Goal: Task Accomplishment & Management: Complete application form

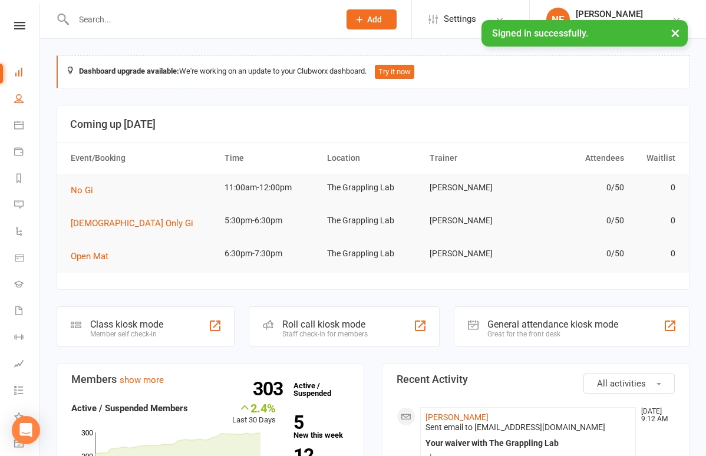
click at [22, 106] on link "People" at bounding box center [27, 100] width 27 height 27
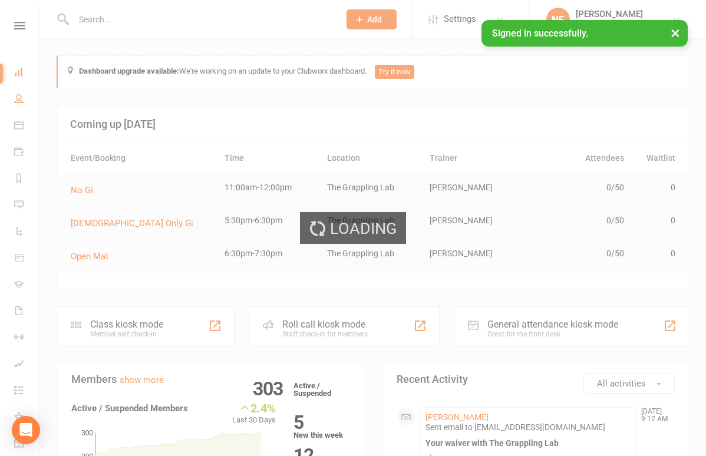
select select "100"
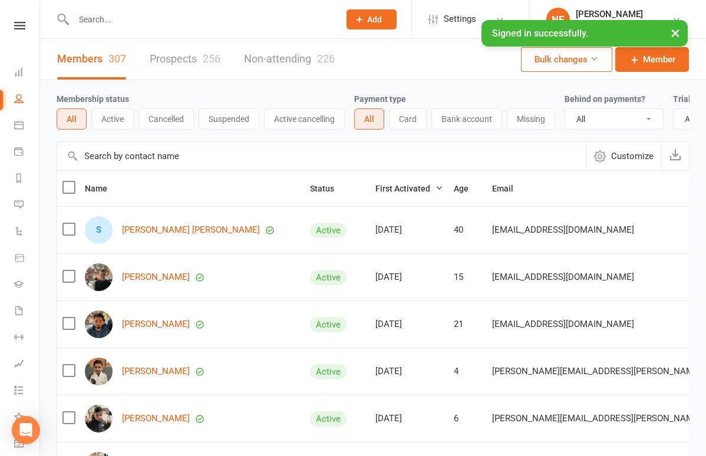
click at [98, 16] on input "text" at bounding box center [200, 19] width 261 height 17
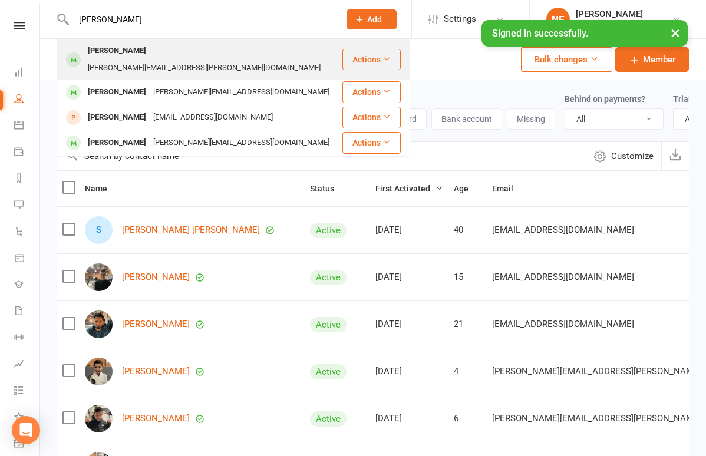
type input "[PERSON_NAME]"
click at [99, 49] on div "[PERSON_NAME]" at bounding box center [116, 50] width 65 height 17
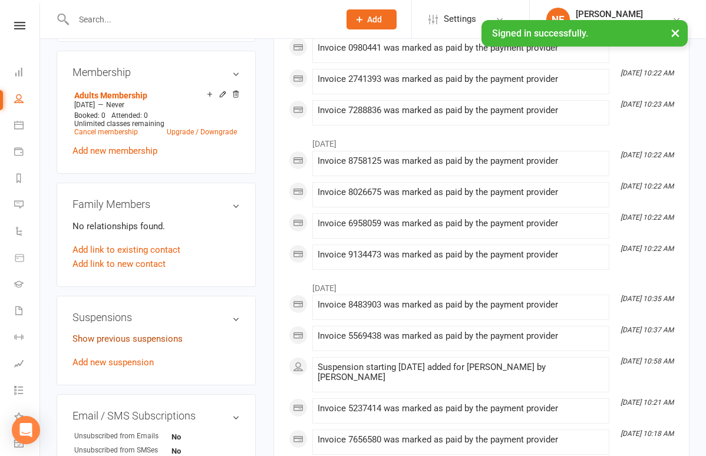
scroll to position [465, 0]
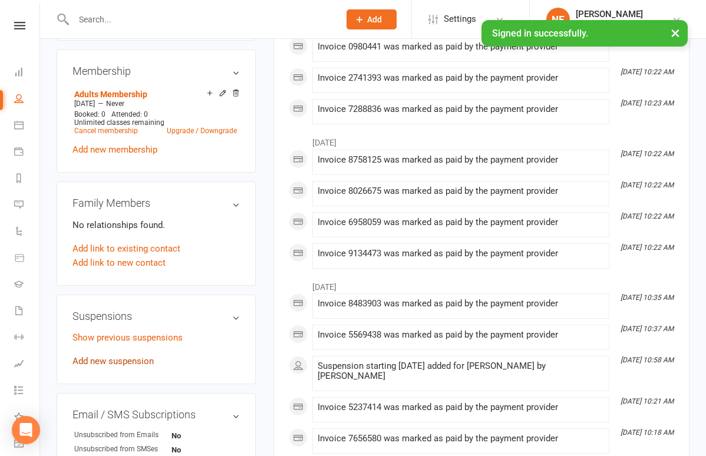
click at [133, 356] on link "Add new suspension" at bounding box center [113, 361] width 81 height 11
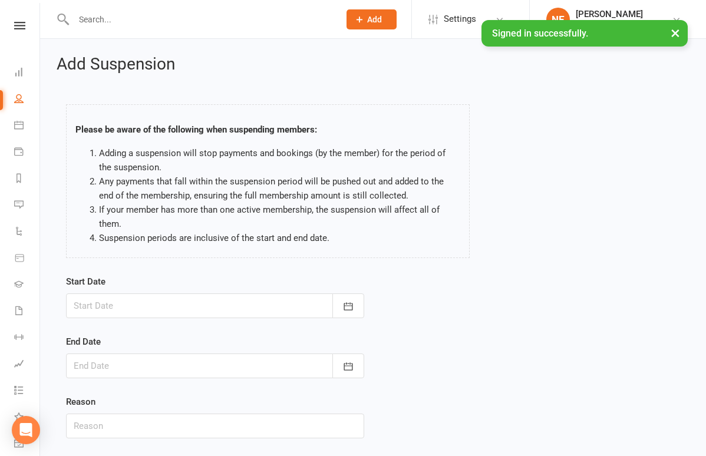
click at [156, 299] on div at bounding box center [215, 306] width 298 height 25
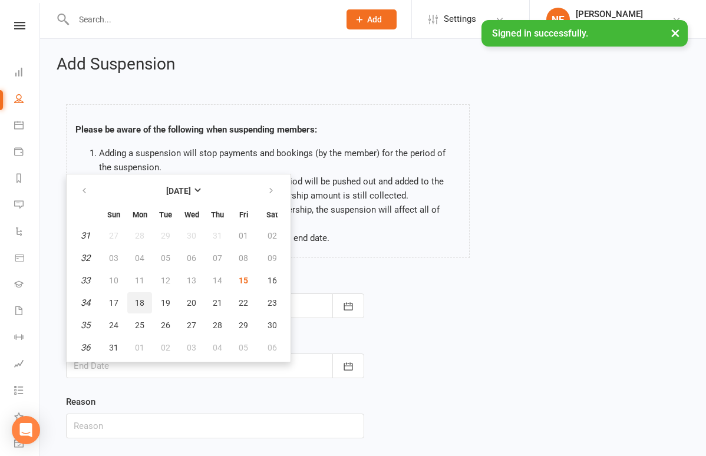
click at [145, 301] on button "18" at bounding box center [139, 302] width 25 height 21
type input "[DATE]"
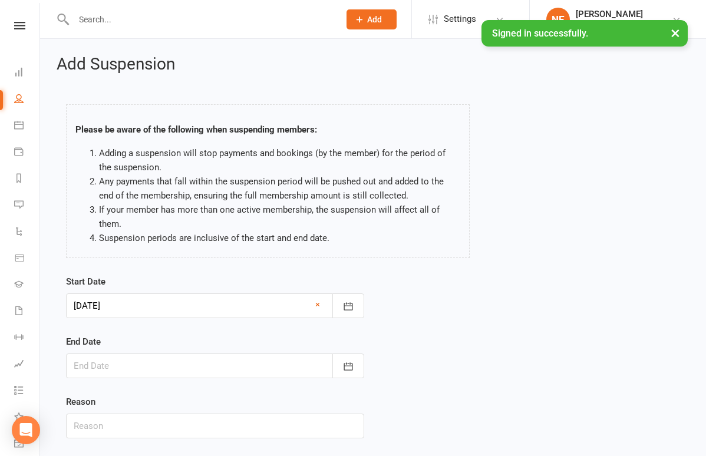
click at [159, 357] on div at bounding box center [215, 366] width 298 height 25
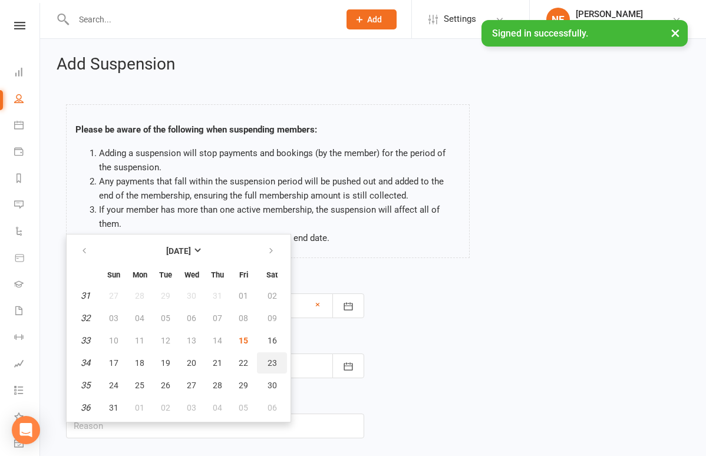
click at [274, 365] on span "23" at bounding box center [272, 362] width 9 height 9
type input "[DATE]"
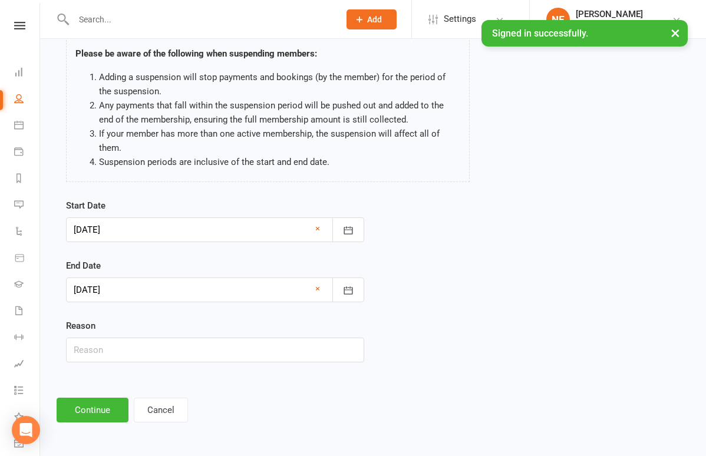
scroll to position [85, 0]
click at [242, 341] on input "text" at bounding box center [215, 350] width 298 height 25
type input "H"
type input "Unknown"
click at [228, 285] on div at bounding box center [215, 290] width 298 height 25
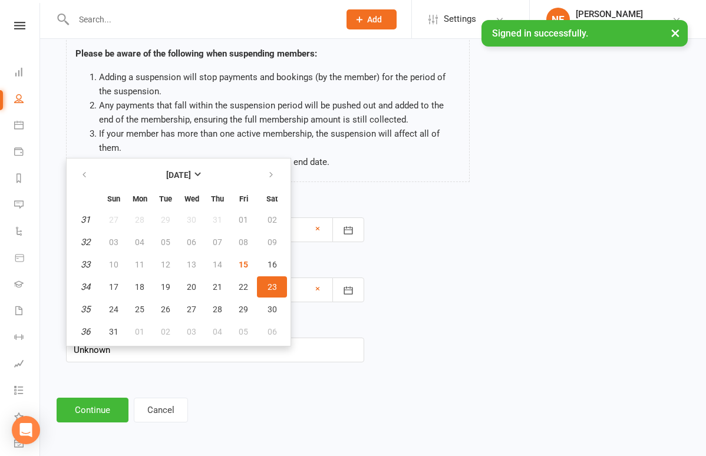
click at [274, 282] on span "23" at bounding box center [272, 286] width 9 height 9
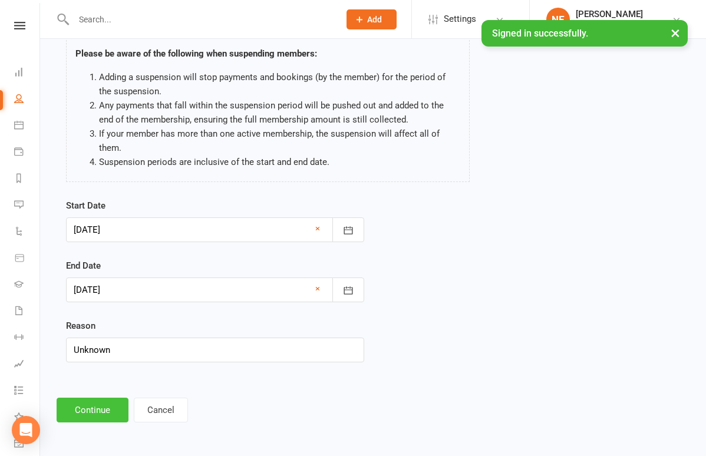
click at [93, 399] on button "Continue" at bounding box center [93, 410] width 72 height 25
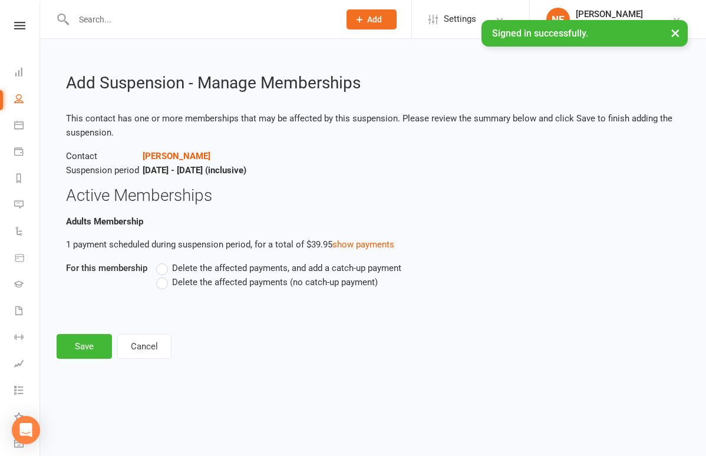
scroll to position [0, 0]
click at [177, 281] on span "Delete the affected payments (no catch-up payment)" at bounding box center [275, 281] width 206 height 12
click at [164, 275] on input "Delete the affected payments (no catch-up payment)" at bounding box center [160, 275] width 8 height 0
click at [97, 342] on button "Save" at bounding box center [84, 346] width 55 height 25
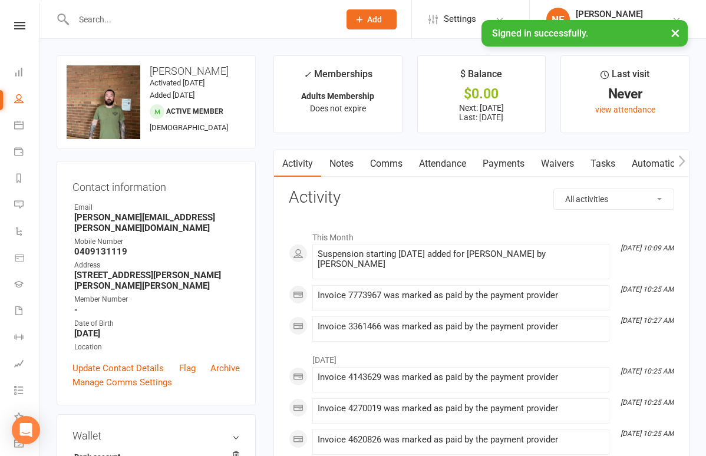
click at [114, 21] on input "text" at bounding box center [200, 19] width 261 height 17
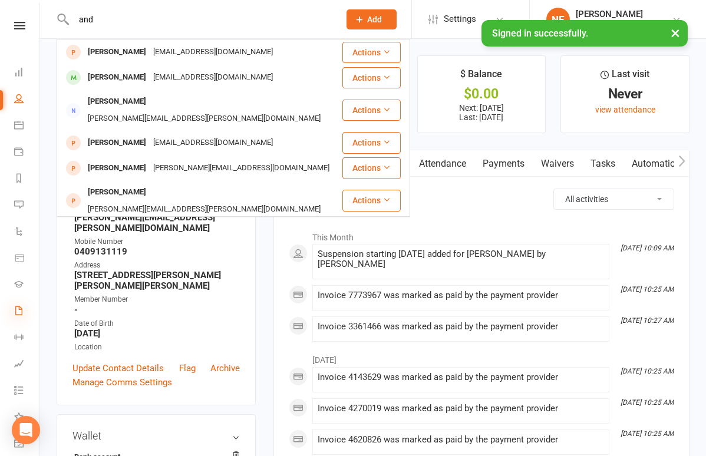
type input "and"
click at [21, 308] on icon at bounding box center [18, 310] width 9 height 9
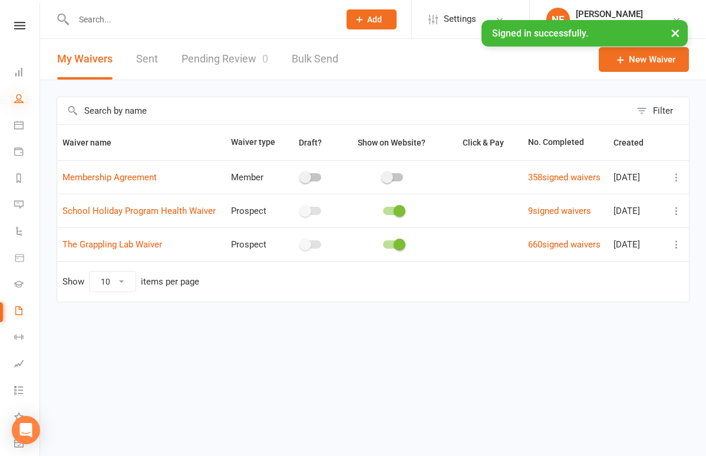
click at [18, 101] on icon at bounding box center [18, 98] width 9 height 9
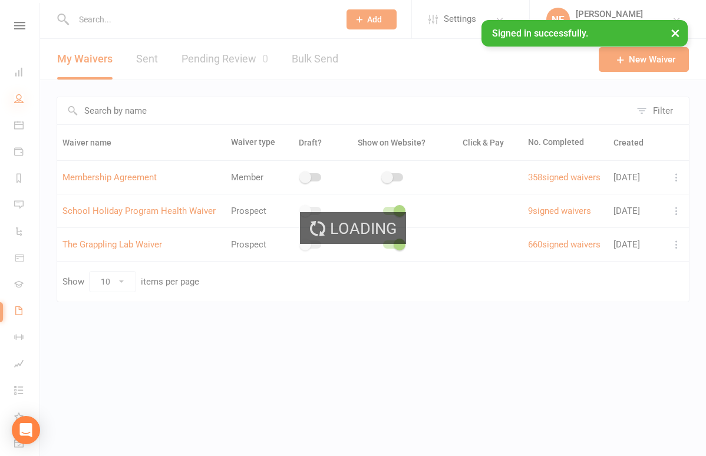
select select "100"
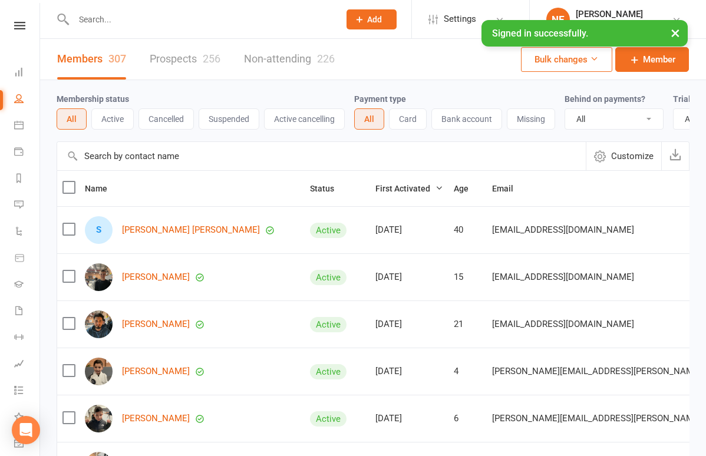
click at [179, 54] on link "Prospects 256" at bounding box center [185, 59] width 71 height 41
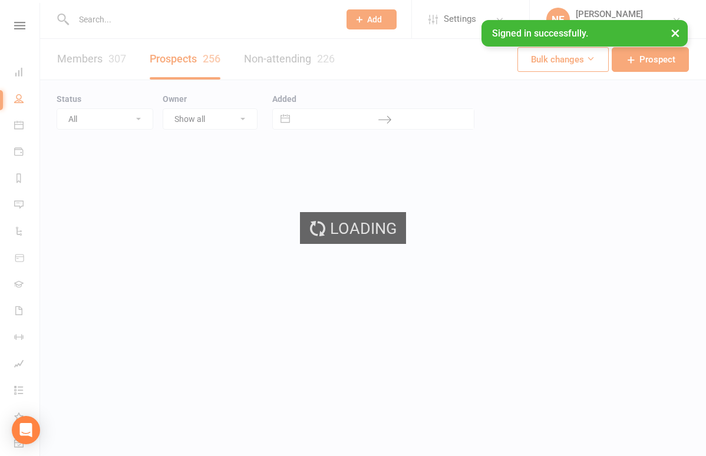
select select "100"
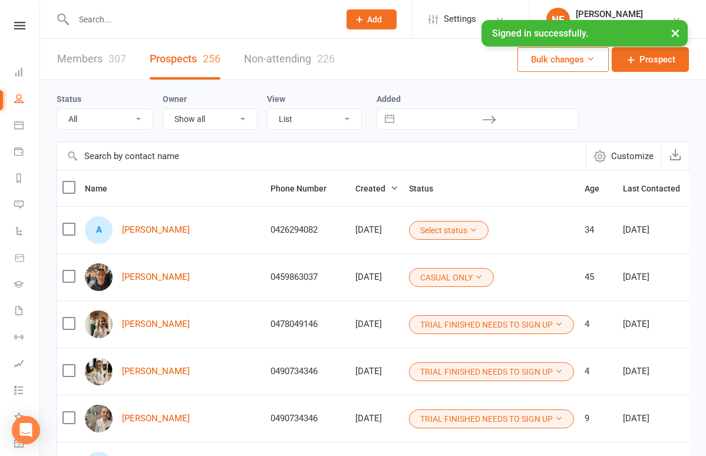
click at [420, 228] on button "Select status" at bounding box center [449, 230] width 80 height 19
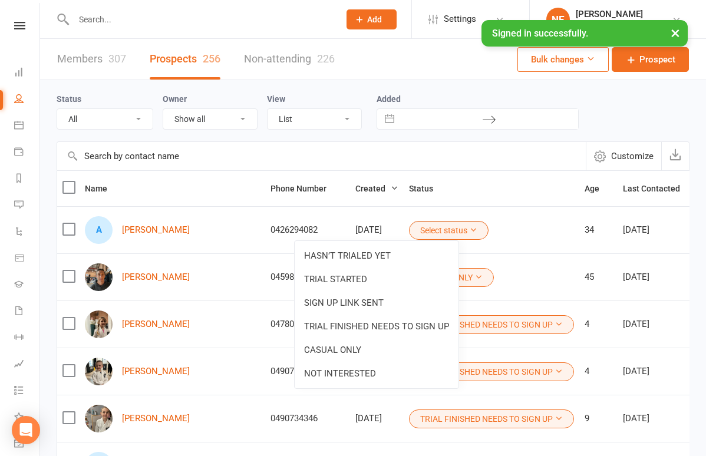
click at [420, 228] on button "Select status" at bounding box center [449, 230] width 80 height 19
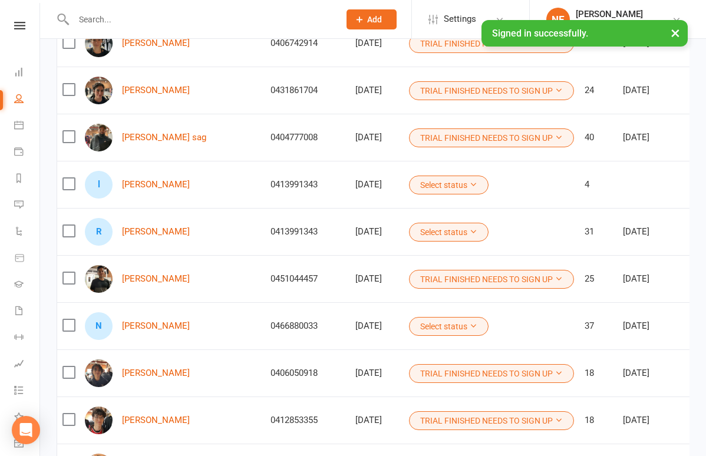
scroll to position [503, 0]
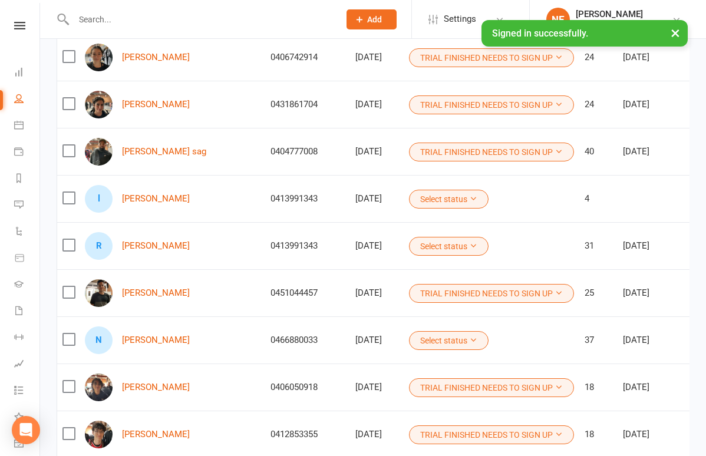
click at [25, 99] on link "People" at bounding box center [27, 100] width 27 height 27
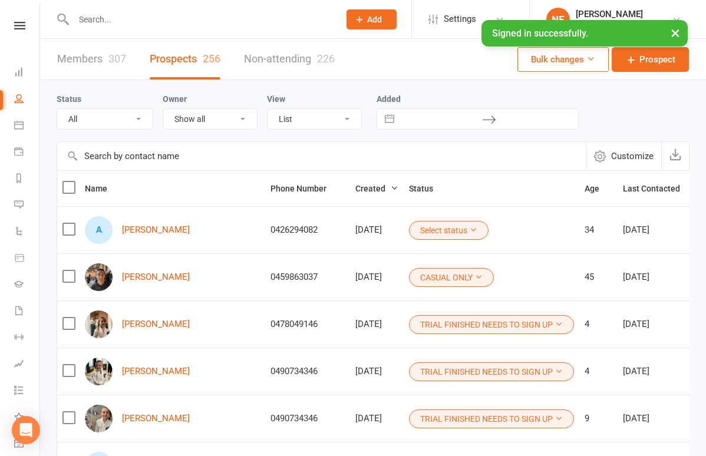
scroll to position [0, 0]
click at [95, 55] on link "Members 307" at bounding box center [91, 59] width 69 height 41
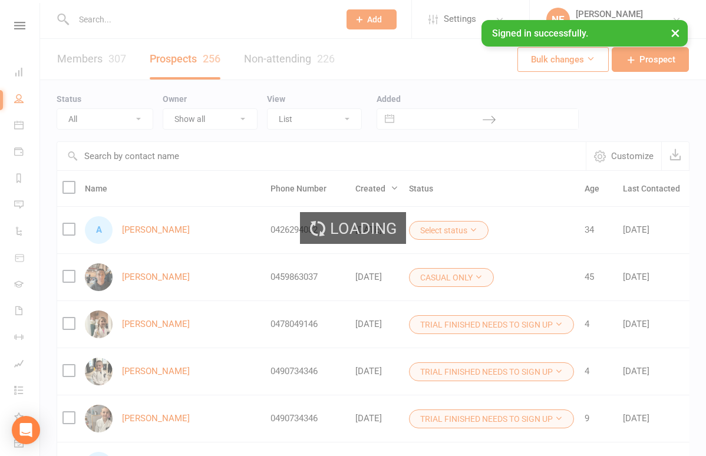
select select "100"
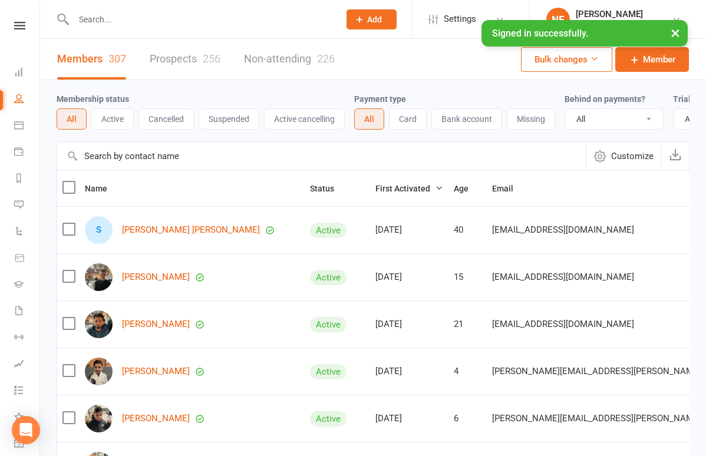
click at [185, 53] on link "Prospects 256" at bounding box center [185, 59] width 71 height 41
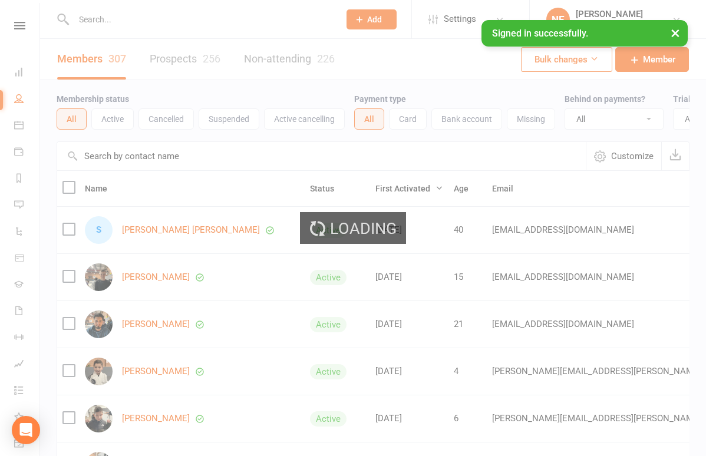
select select "100"
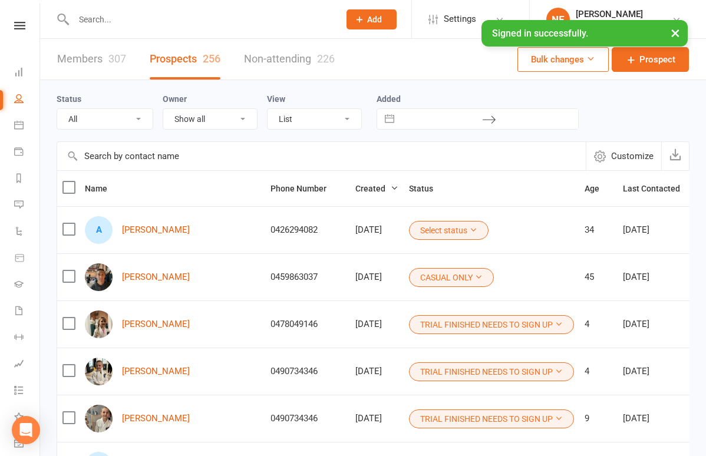
click at [376, 21] on span "Add" at bounding box center [374, 19] width 15 height 9
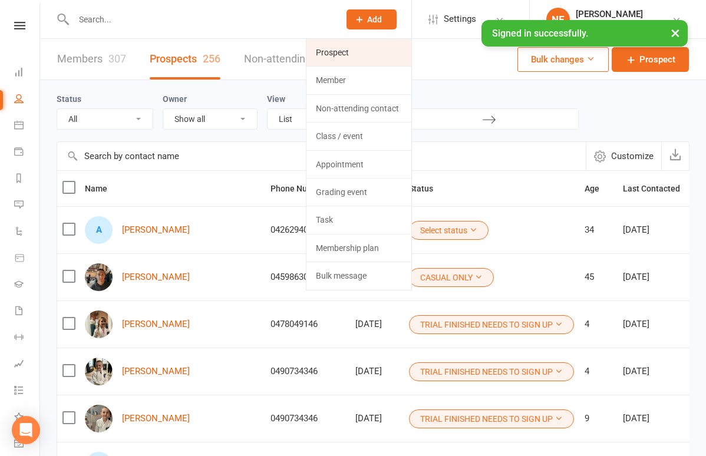
click at [346, 55] on link "Prospect" at bounding box center [359, 52] width 105 height 27
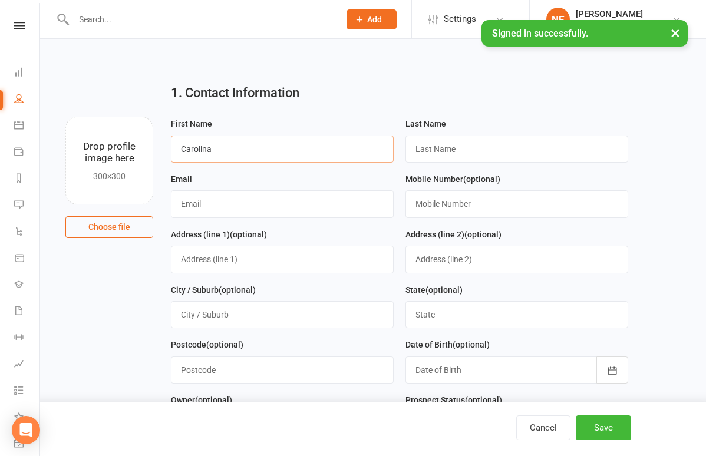
type input "Carolina"
type input "[EMAIL_ADDRESS][DOMAIN_NAME]"
type input "[STREET_ADDRESS][PERSON_NAME]"
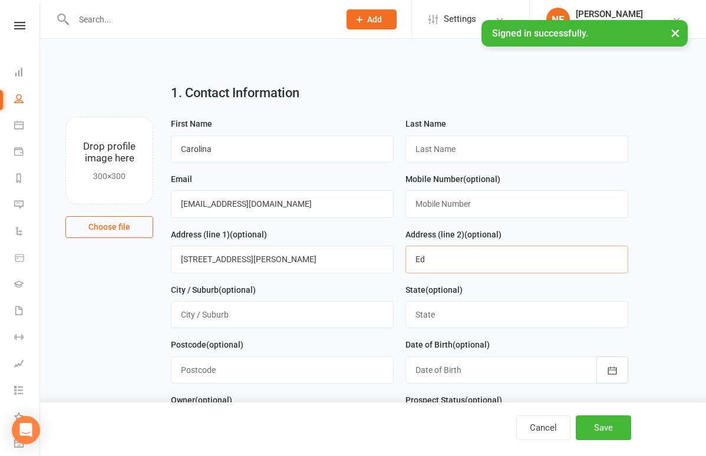
type input "E"
click at [187, 314] on input "[PERSON_NAME][GEOGRAPHIC_DATA]" at bounding box center [282, 314] width 223 height 27
type input "[PERSON_NAME][GEOGRAPHIC_DATA]"
type input "2174"
type input "z"
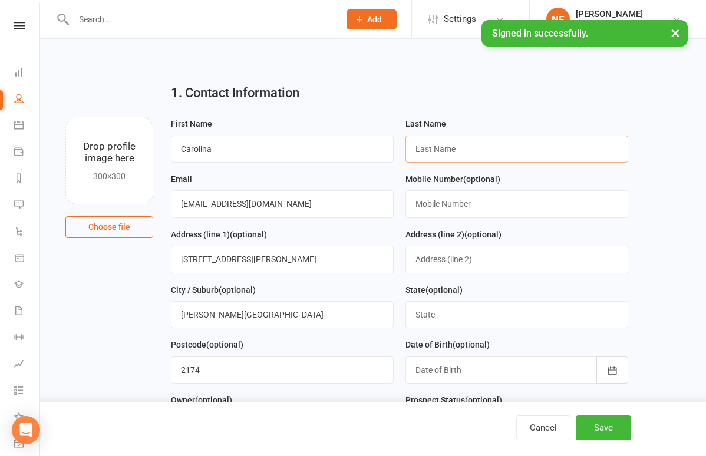
type input "z"
click at [531, 81] on div "1. Contact Information" at bounding box center [399, 95] width 475 height 42
click at [461, 144] on input "Zak" at bounding box center [517, 149] width 223 height 27
type input "[PERSON_NAME]"
drag, startPoint x: 282, startPoint y: 264, endPoint x: 135, endPoint y: 274, distance: 147.1
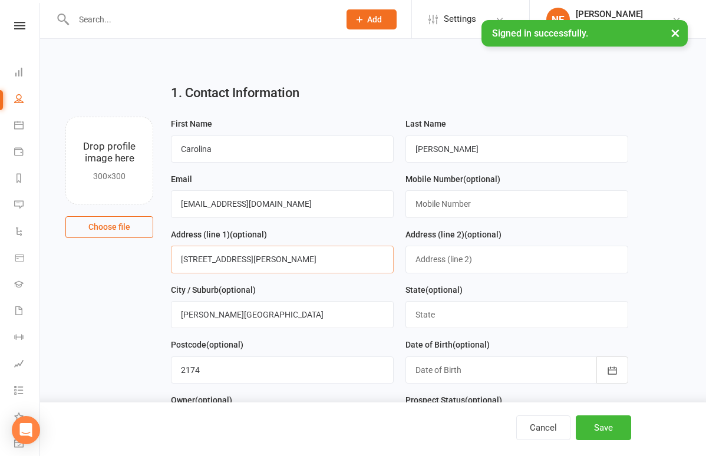
click at [135, 274] on main "1. Contact Information Drop profile image here 300×300 Choose file First Name C…" at bounding box center [373, 386] width 633 height 625
drag, startPoint x: 266, startPoint y: 256, endPoint x: 170, endPoint y: 249, distance: 96.4
click at [170, 249] on div "Address (line 1) (optional) [STREET_ADDRESS]" at bounding box center [282, 255] width 235 height 55
type input "[STREET_ADDRESS]"
click at [282, 315] on input "[PERSON_NAME][GEOGRAPHIC_DATA]" at bounding box center [282, 314] width 223 height 27
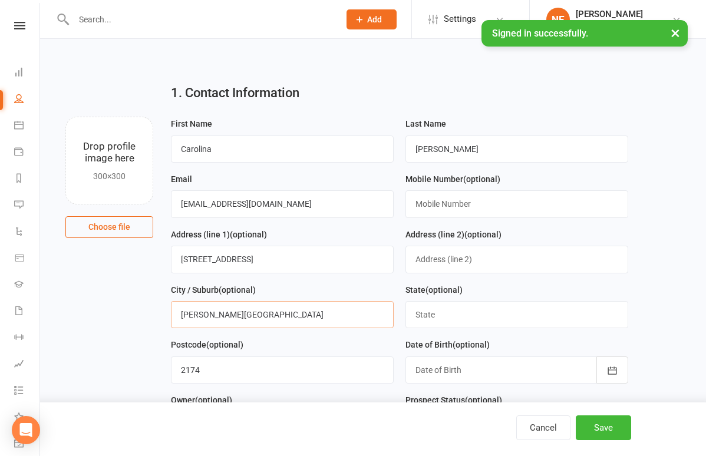
click at [282, 315] on input "[PERSON_NAME][GEOGRAPHIC_DATA]" at bounding box center [282, 314] width 223 height 27
type input "Ingleburn"
type input "[GEOGRAPHIC_DATA]"
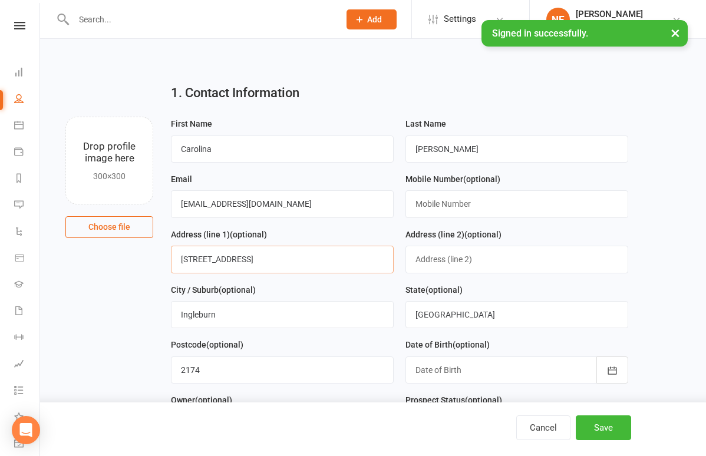
click at [297, 265] on input "[STREET_ADDRESS]" at bounding box center [282, 259] width 223 height 27
click at [459, 204] on input "text" at bounding box center [517, 203] width 223 height 27
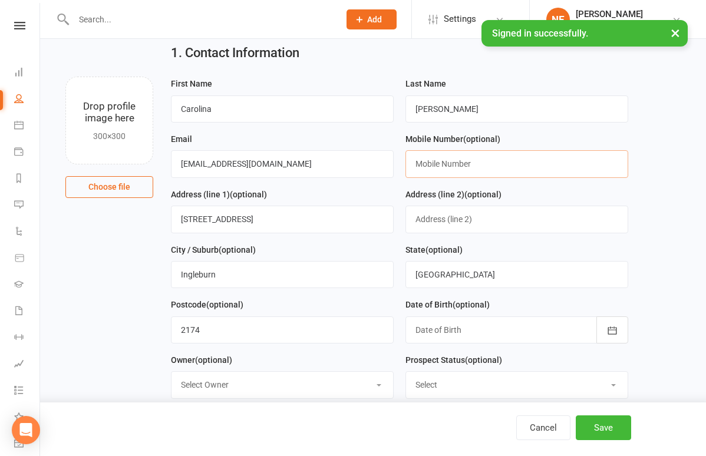
scroll to position [57, 0]
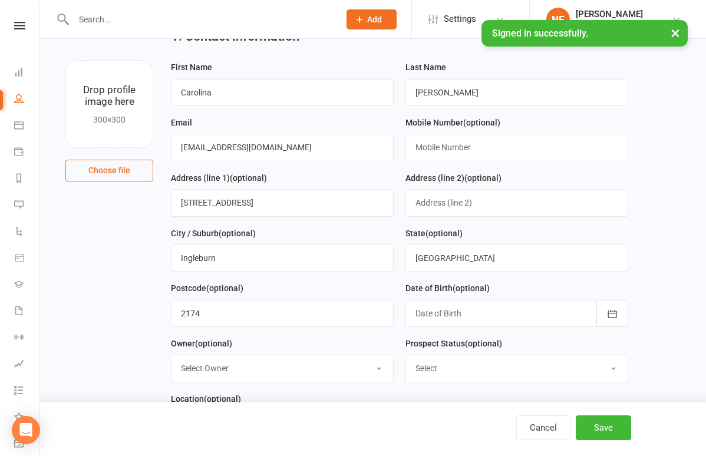
click at [502, 308] on div at bounding box center [517, 313] width 223 height 27
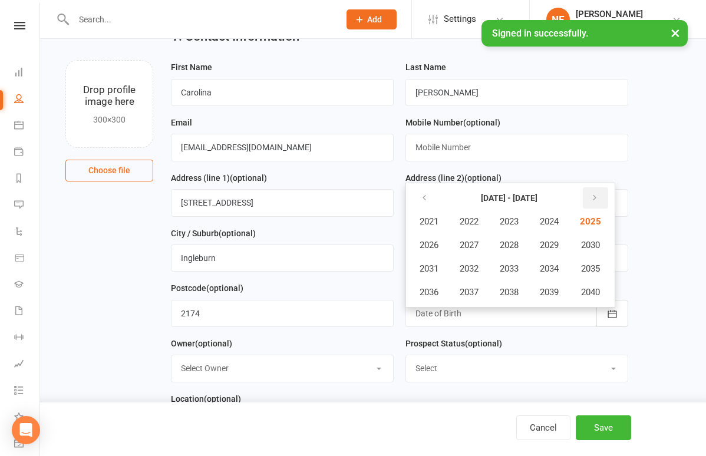
click at [599, 195] on icon "button" at bounding box center [595, 197] width 8 height 9
click at [597, 195] on icon "button" at bounding box center [592, 197] width 8 height 9
click at [423, 194] on icon "button" at bounding box center [424, 197] width 8 height 9
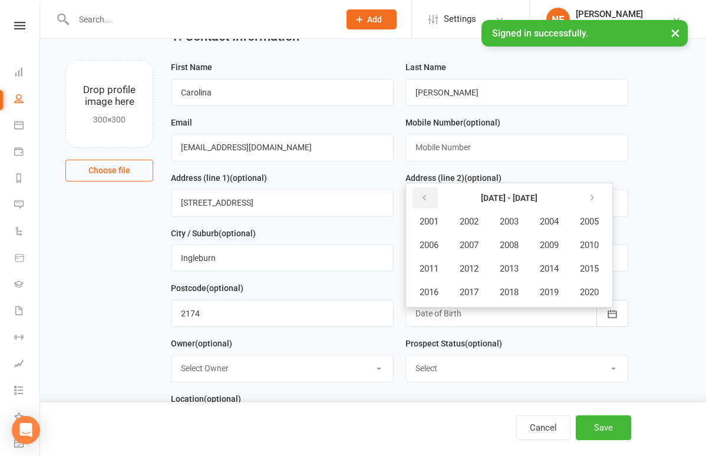
click at [423, 194] on icon "button" at bounding box center [424, 197] width 8 height 9
click at [517, 243] on span "1988" at bounding box center [509, 245] width 19 height 11
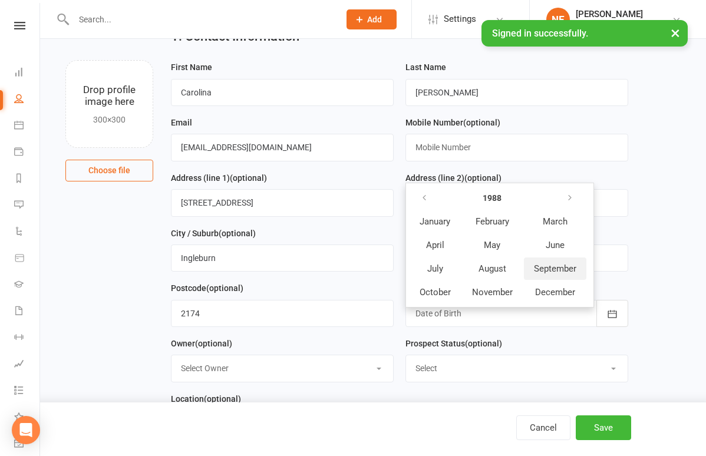
click at [562, 269] on span "September" at bounding box center [555, 269] width 42 height 11
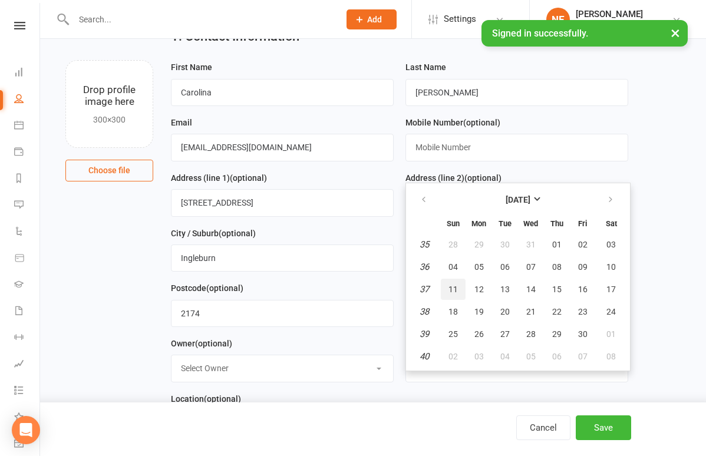
click at [459, 285] on button "11" at bounding box center [453, 289] width 25 height 21
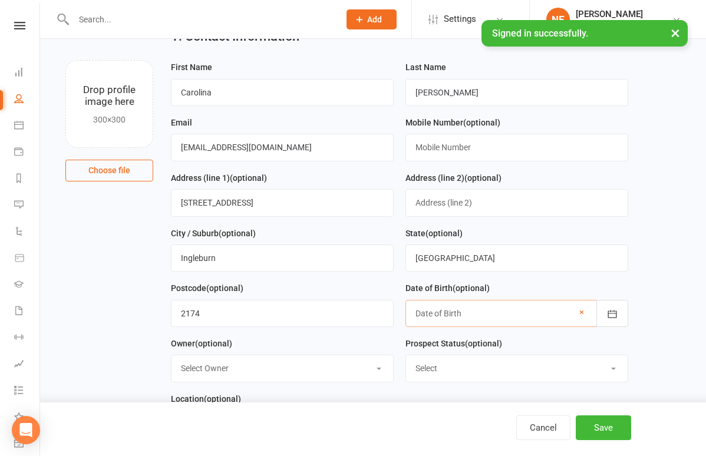
type input "[DATE]"
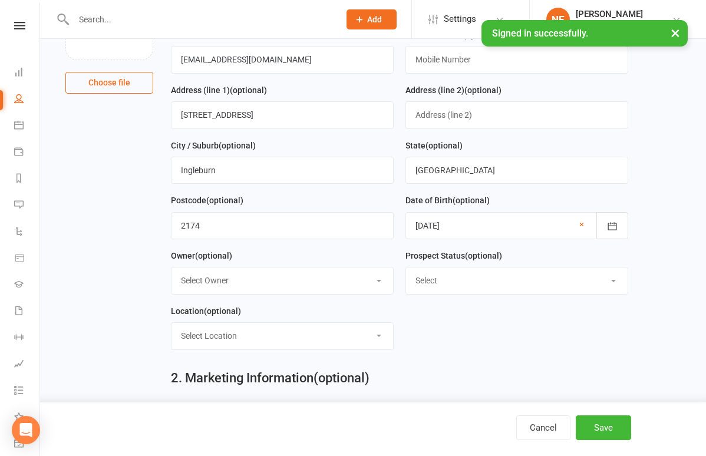
scroll to position [153, 0]
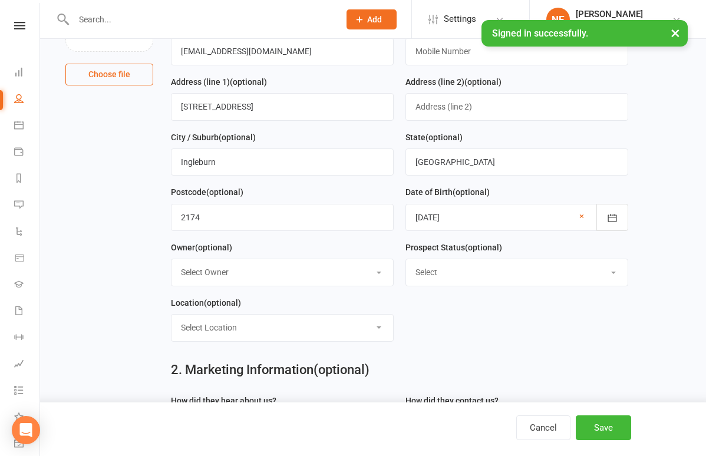
click at [581, 288] on div "Prospect Status (optional) Select HASN’T TRIALED YET TRIAL STARTED SIGN UP LINK…" at bounding box center [517, 268] width 235 height 55
select select "TRIAL FINISHED NEEDS TO SIGN UP"
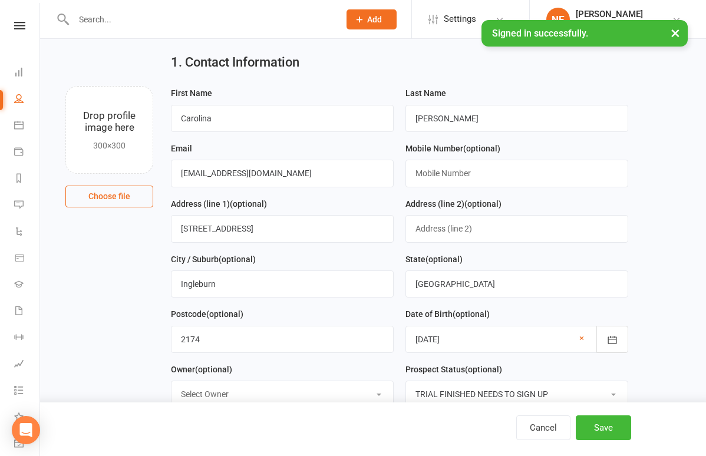
scroll to position [17, 0]
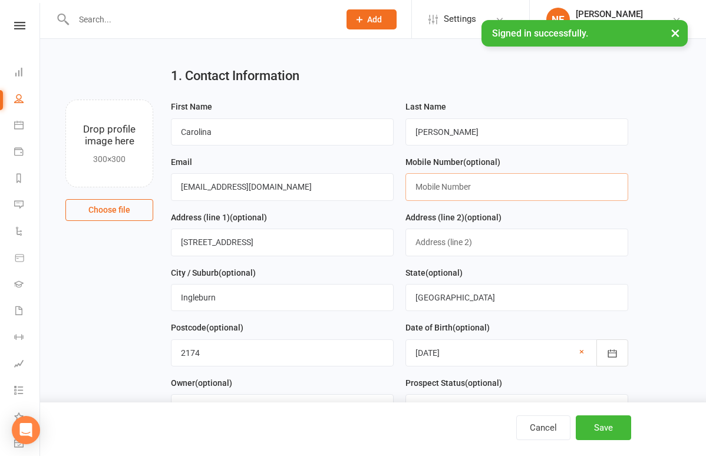
click at [478, 189] on input "text" at bounding box center [517, 186] width 223 height 27
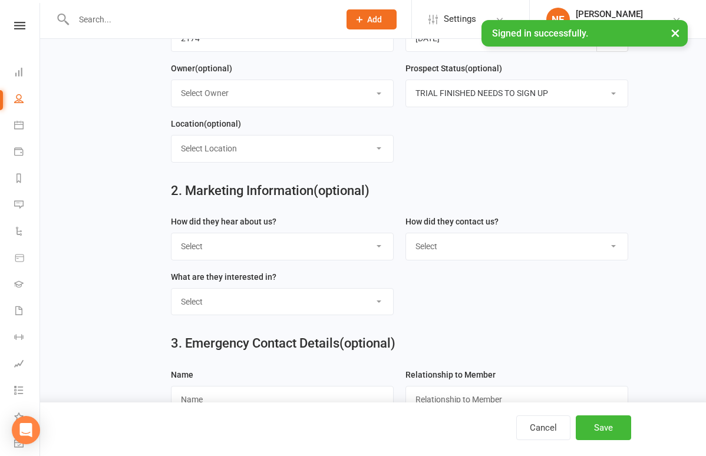
scroll to position [340, 0]
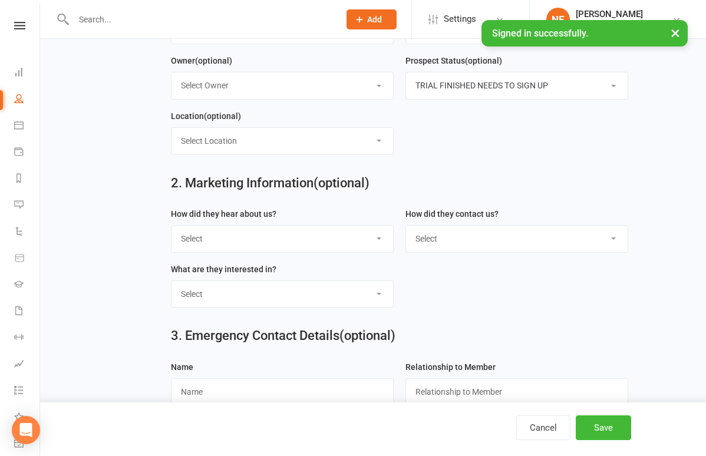
type input "0466329620"
select select "Through A Friend"
select select "Phone"
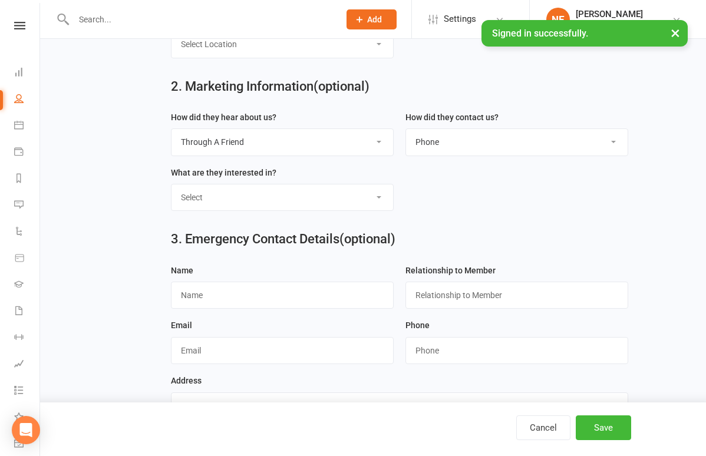
scroll to position [440, 0]
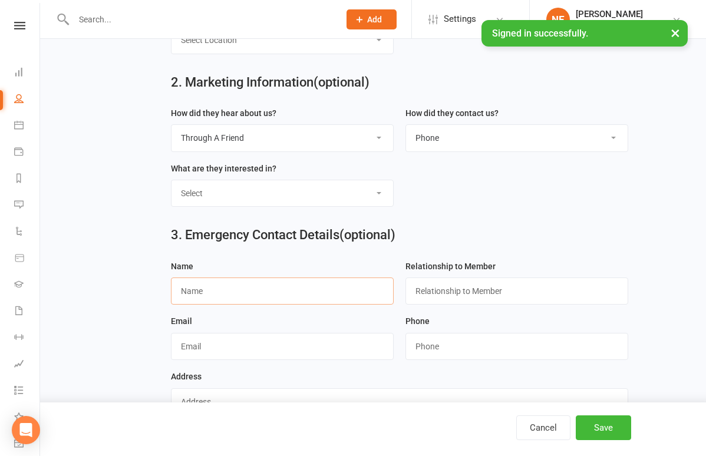
click at [252, 284] on input "text" at bounding box center [282, 291] width 223 height 27
type input "[PERSON_NAME]"
type input "0"
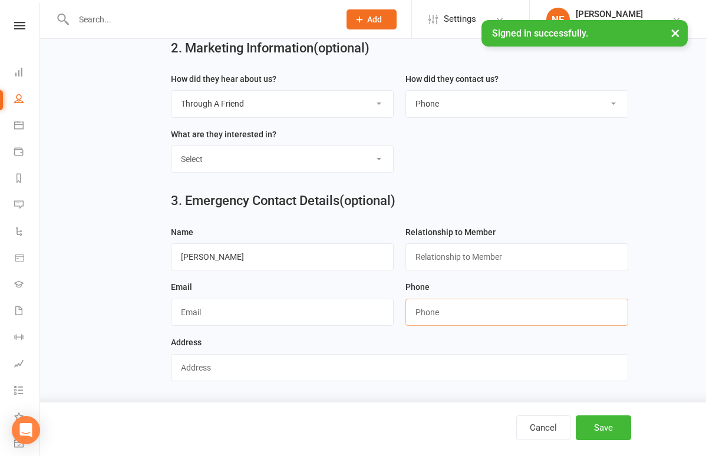
scroll to position [482, 0]
click at [212, 354] on input "text" at bounding box center [399, 367] width 457 height 27
click at [590, 415] on div "Cancel Save" at bounding box center [353, 430] width 706 height 54
click at [612, 431] on button "Save" at bounding box center [603, 428] width 55 height 25
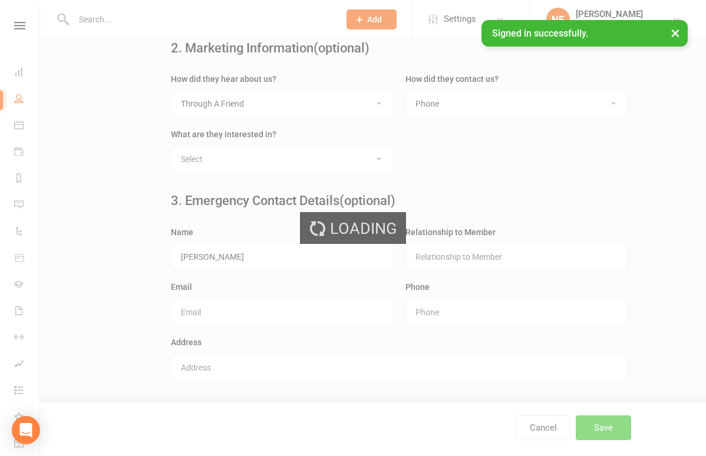
scroll to position [0, 0]
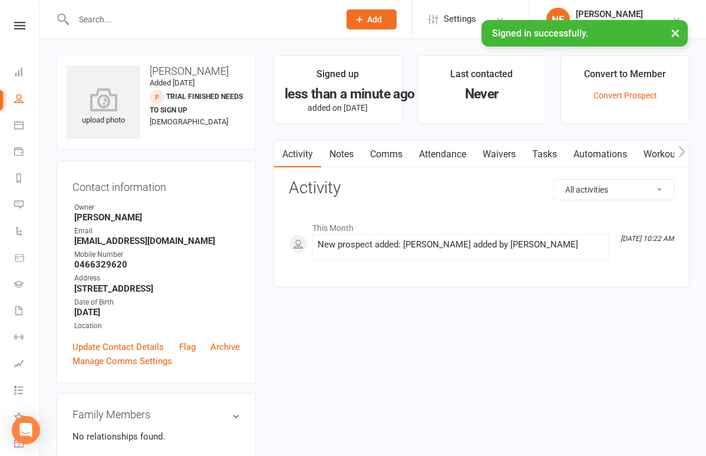
click at [502, 159] on link "Waivers" at bounding box center [500, 154] width 50 height 27
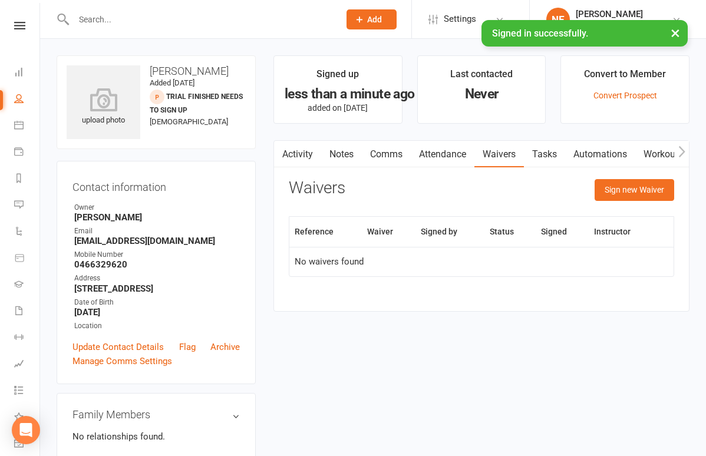
click at [569, 149] on link "Automations" at bounding box center [600, 154] width 70 height 27
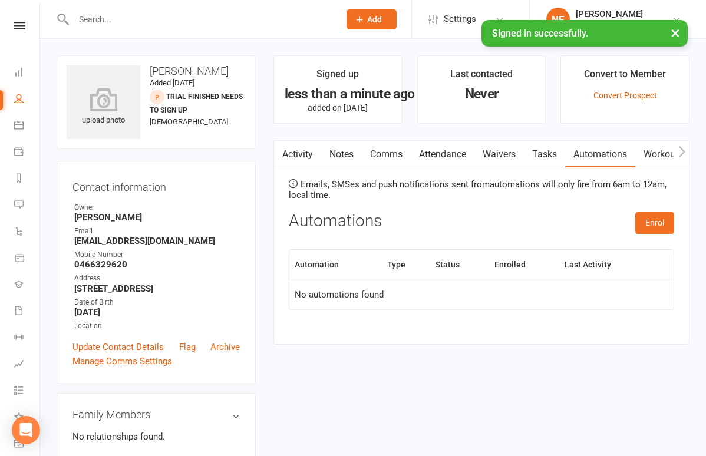
click at [532, 154] on link "Tasks" at bounding box center [544, 154] width 41 height 27
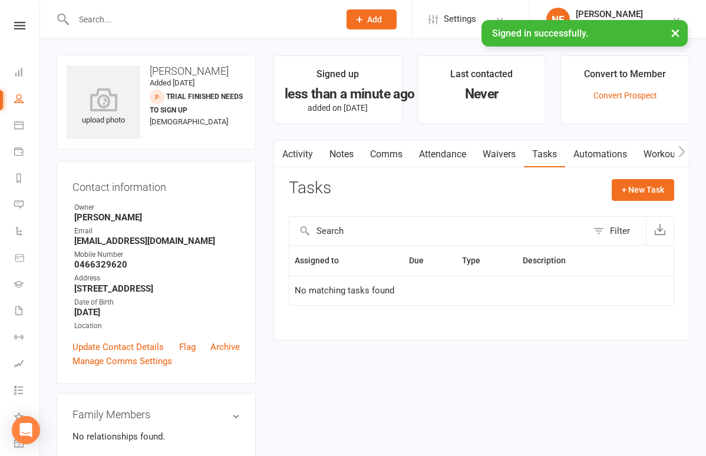
click at [402, 153] on link "Comms" at bounding box center [386, 154] width 49 height 27
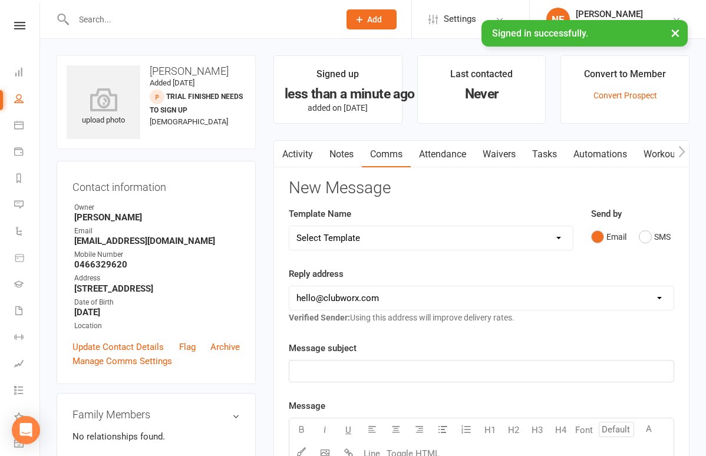
select select "16"
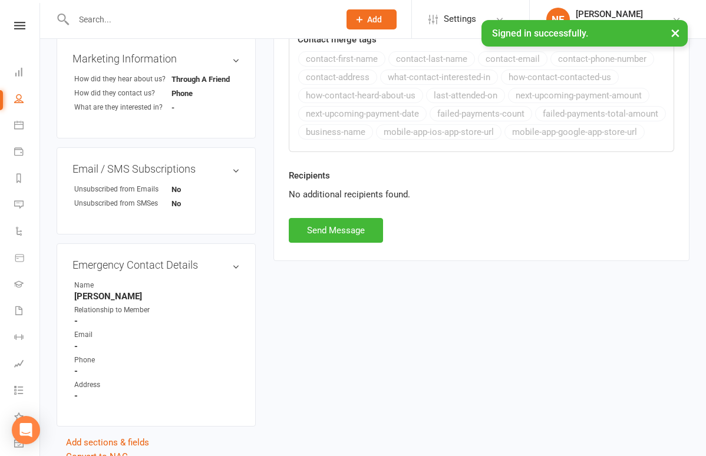
scroll to position [479, 0]
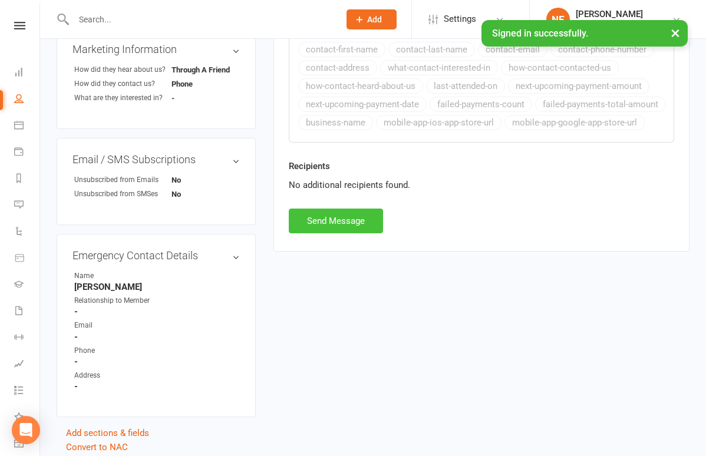
click at [348, 212] on button "Send Message" at bounding box center [336, 221] width 94 height 25
select select
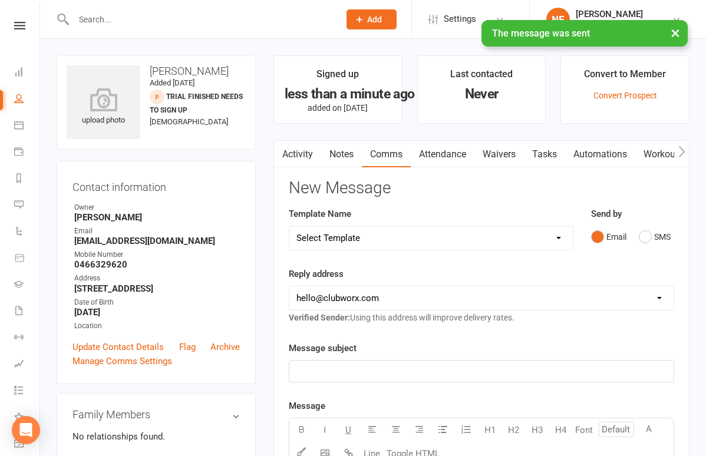
scroll to position [0, 0]
click at [21, 308] on icon at bounding box center [18, 310] width 9 height 9
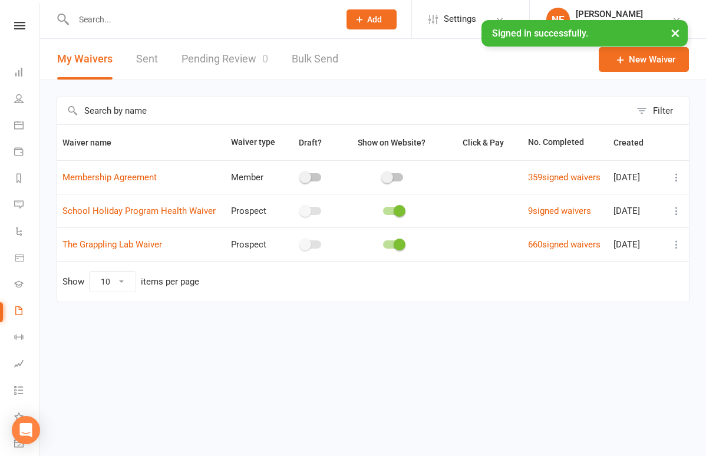
click at [243, 55] on link "Pending Review 0" at bounding box center [225, 59] width 87 height 41
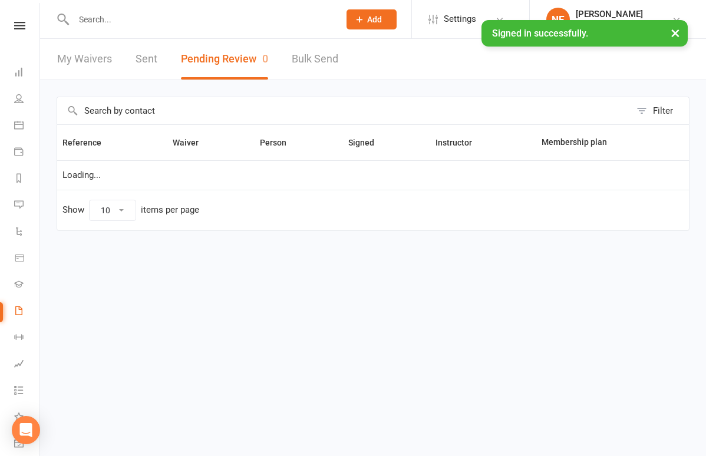
select select "25"
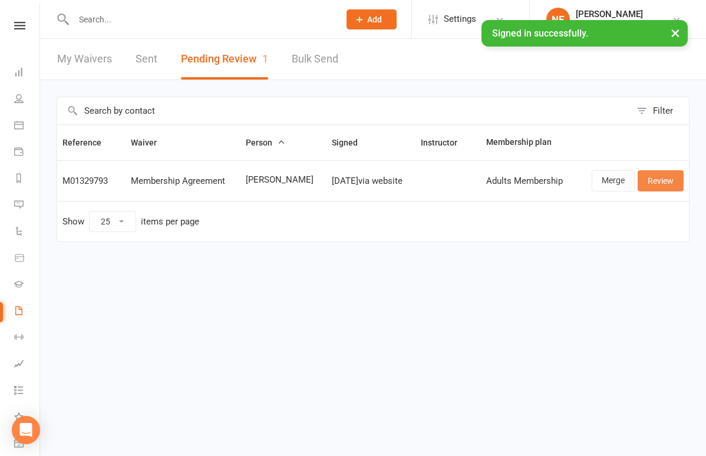
click at [669, 184] on link "Review" at bounding box center [661, 180] width 46 height 21
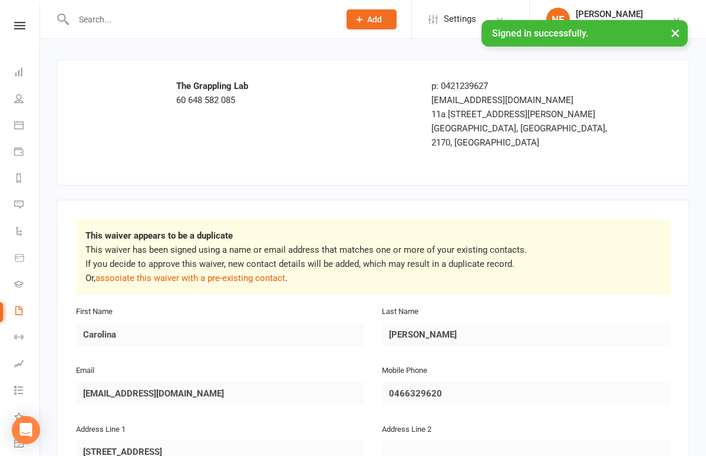
scroll to position [40, 0]
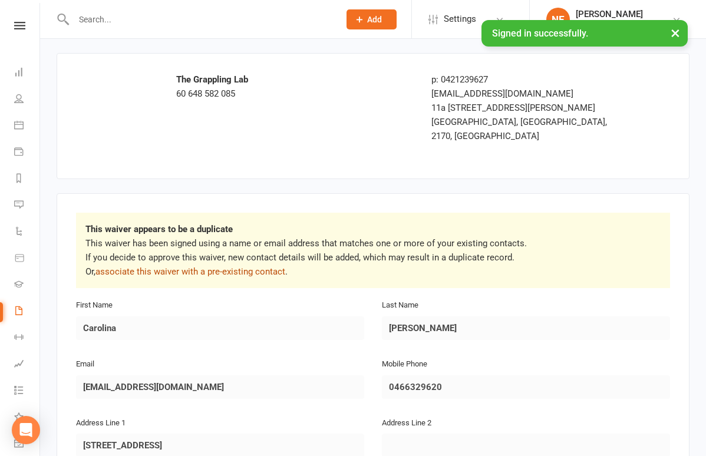
click at [253, 266] on link "associate this waiver with a pre-existing contact" at bounding box center [191, 271] width 190 height 11
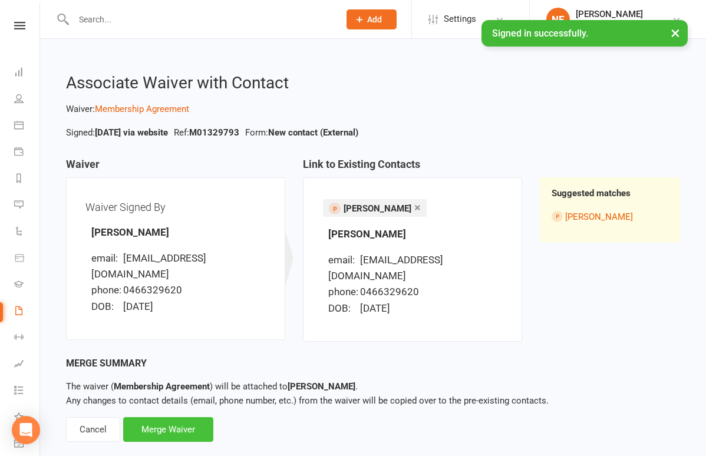
click at [180, 417] on div "Merge Waiver" at bounding box center [168, 429] width 90 height 25
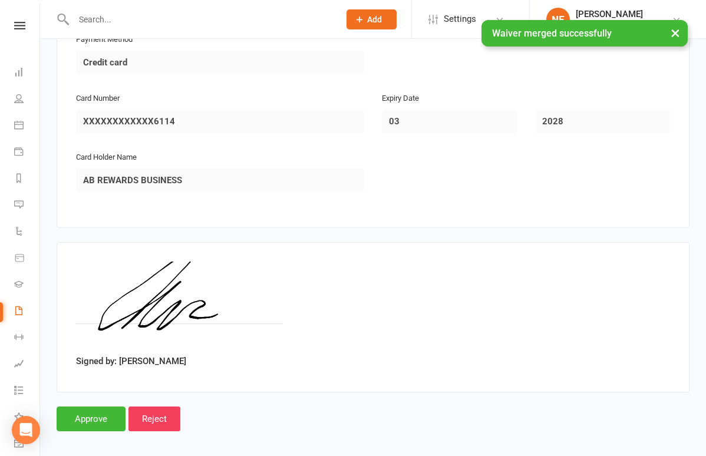
scroll to position [812, 0]
click at [98, 407] on input "Approve" at bounding box center [91, 419] width 69 height 25
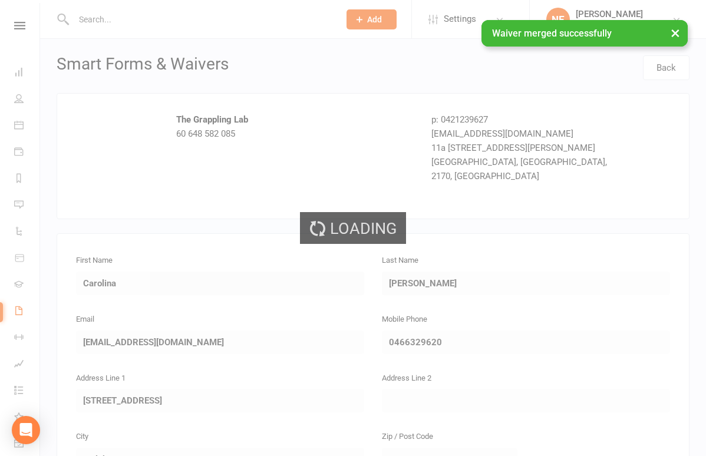
select select "25"
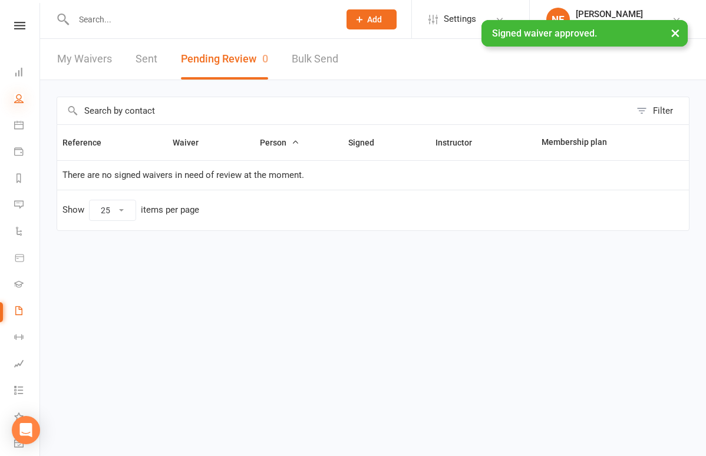
click at [21, 96] on icon at bounding box center [18, 98] width 9 height 9
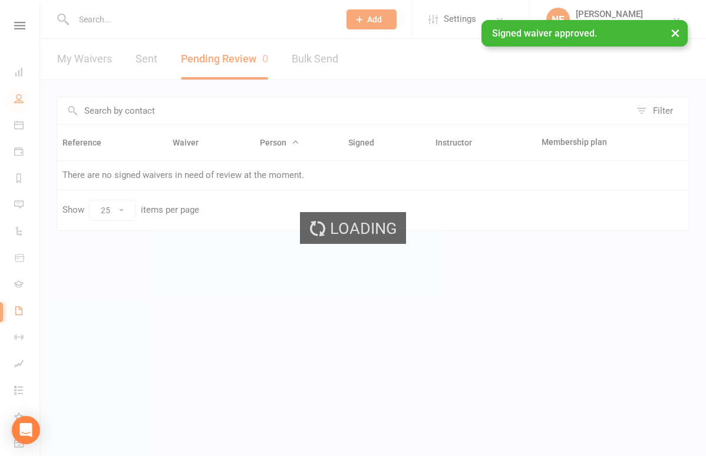
select select "100"
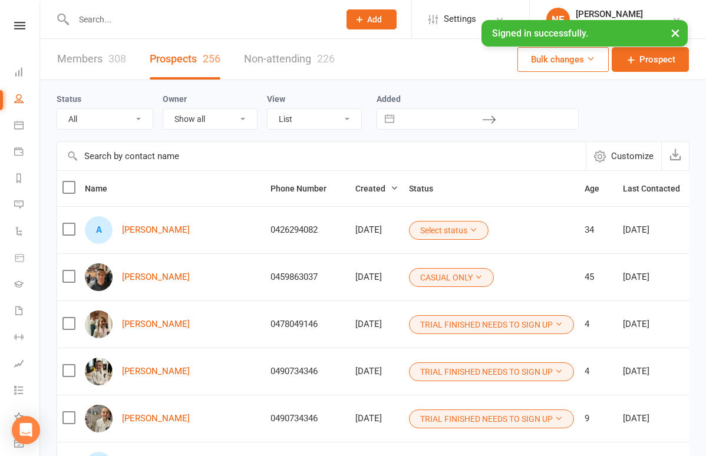
click at [100, 64] on link "Members 308" at bounding box center [91, 59] width 69 height 41
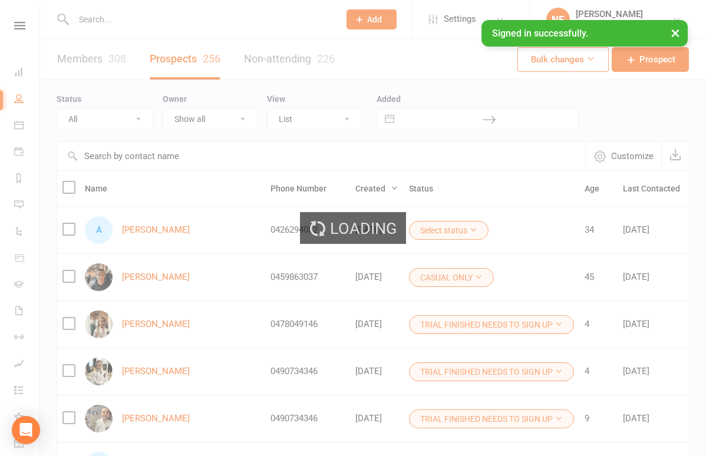
select select "100"
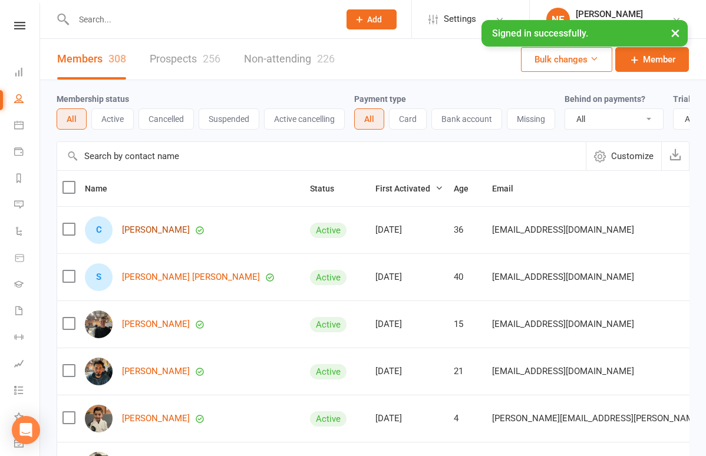
click at [172, 226] on link "[PERSON_NAME]" at bounding box center [156, 230] width 68 height 10
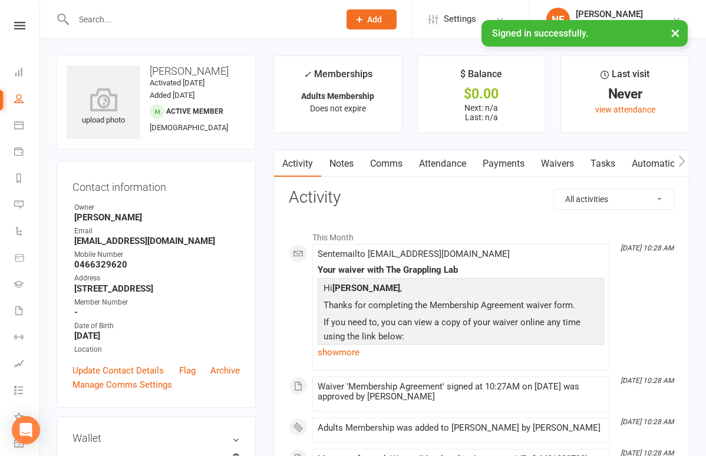
click at [499, 170] on link "Payments" at bounding box center [504, 163] width 58 height 27
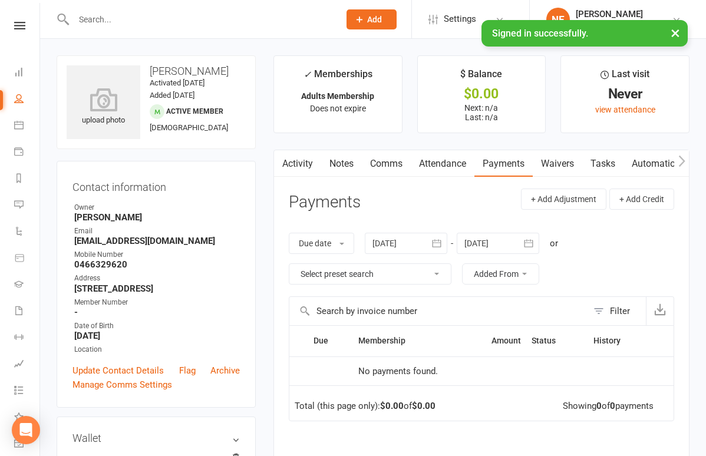
click at [555, 169] on link "Waivers" at bounding box center [558, 163] width 50 height 27
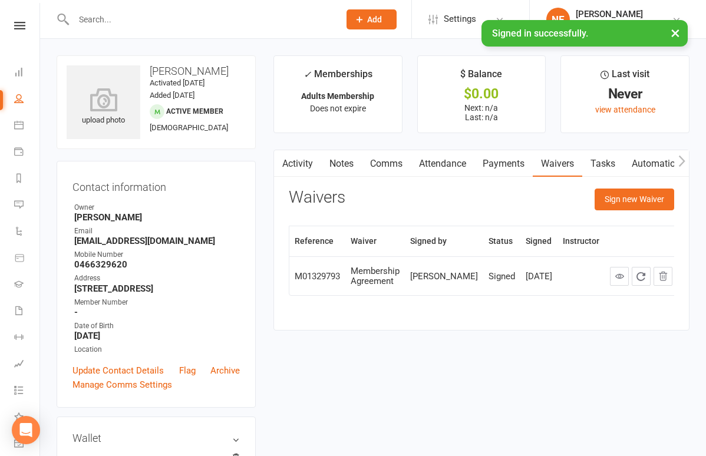
click at [483, 274] on td "Signed" at bounding box center [501, 275] width 37 height 39
click at [683, 160] on icon "button" at bounding box center [682, 161] width 6 height 11
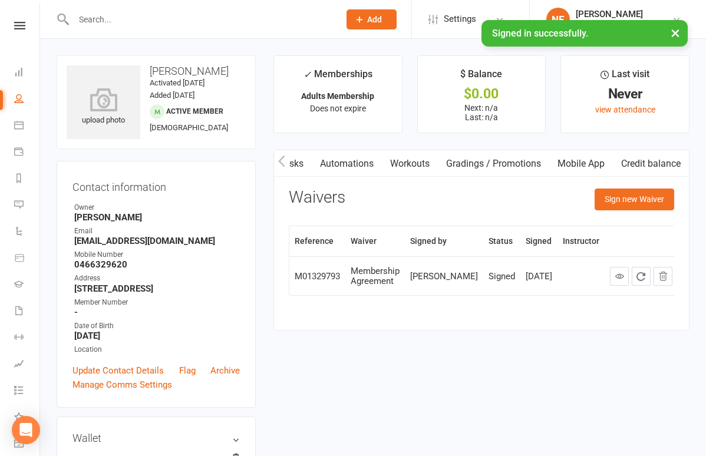
click at [683, 160] on icon "button" at bounding box center [682, 161] width 6 height 11
click at [288, 164] on button "button" at bounding box center [281, 163] width 15 height 27
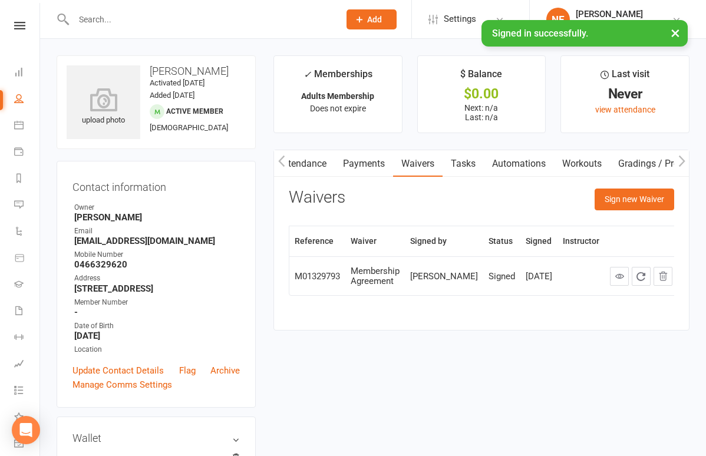
click at [288, 164] on button "button" at bounding box center [281, 163] width 15 height 27
click at [501, 162] on link "Payments" at bounding box center [504, 163] width 58 height 27
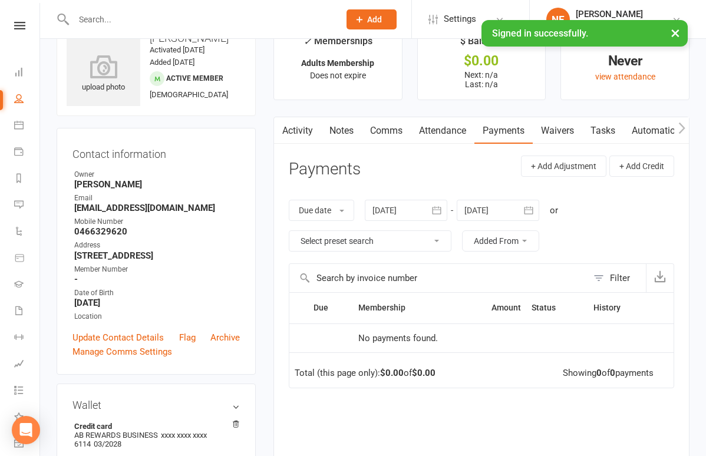
scroll to position [33, 0]
click at [448, 127] on link "Attendance" at bounding box center [443, 130] width 64 height 27
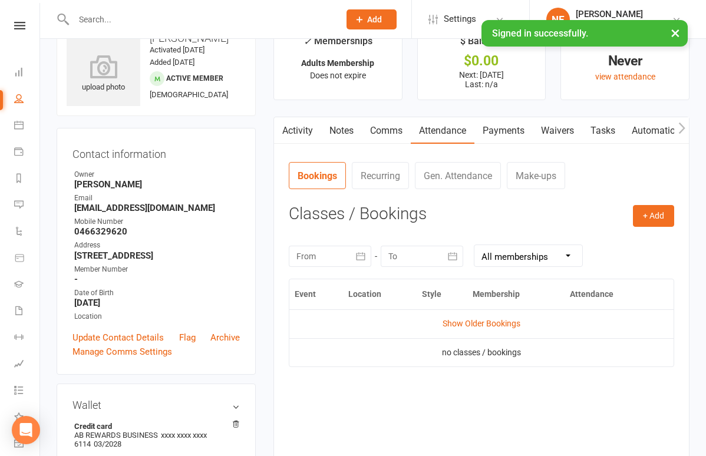
click at [397, 123] on link "Comms" at bounding box center [386, 130] width 49 height 27
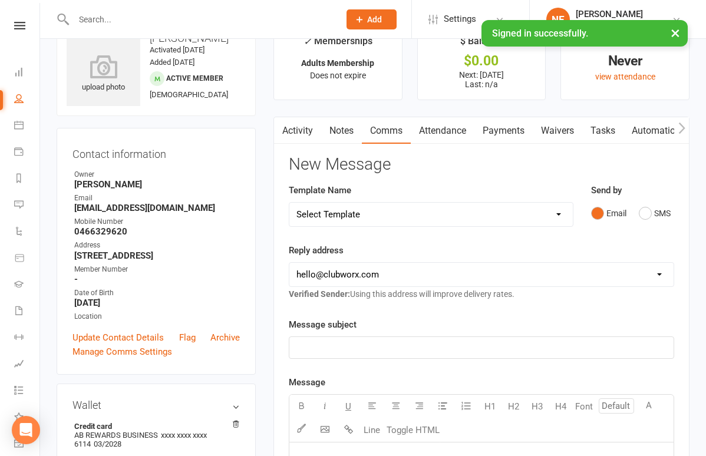
click at [335, 129] on link "Notes" at bounding box center [341, 130] width 41 height 27
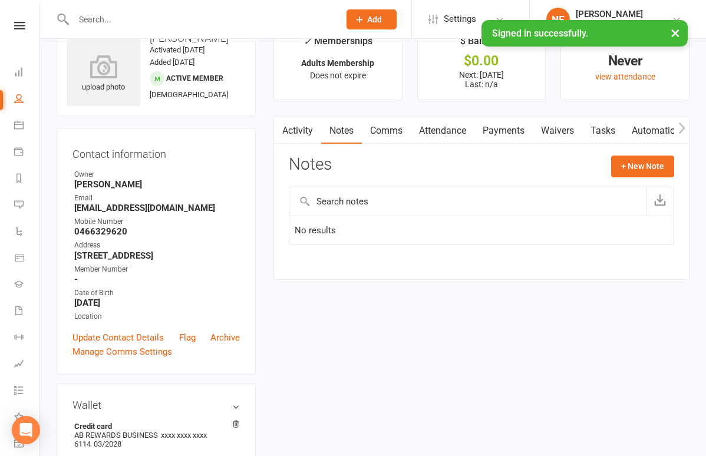
click at [294, 133] on link "Activity" at bounding box center [297, 130] width 47 height 27
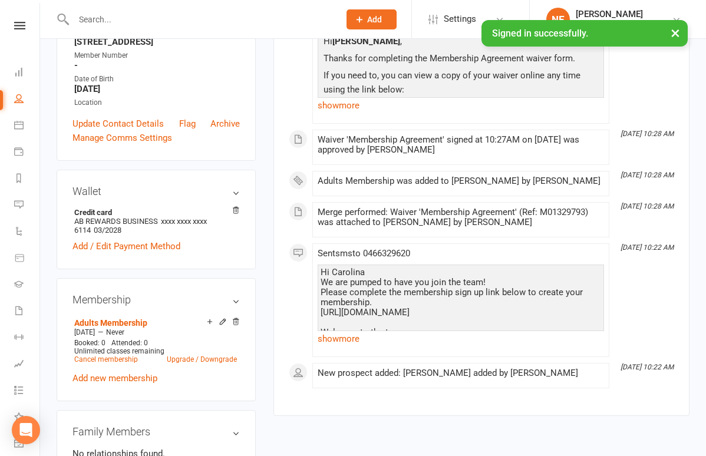
scroll to position [253, 0]
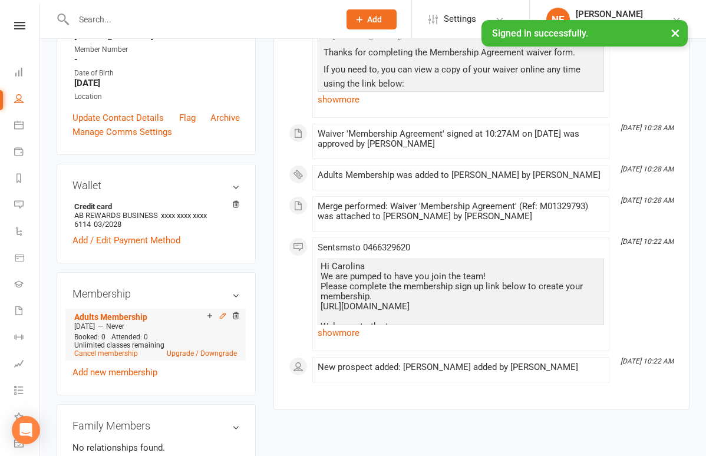
click at [221, 315] on icon at bounding box center [223, 316] width 8 height 8
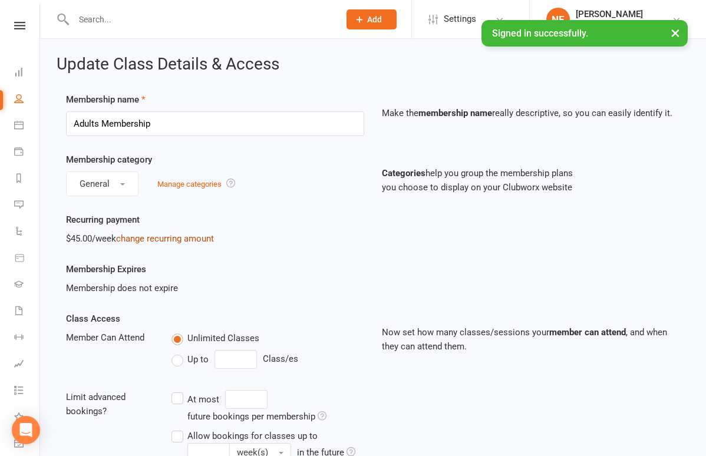
click at [179, 240] on link "change recurring amount" at bounding box center [165, 238] width 98 height 11
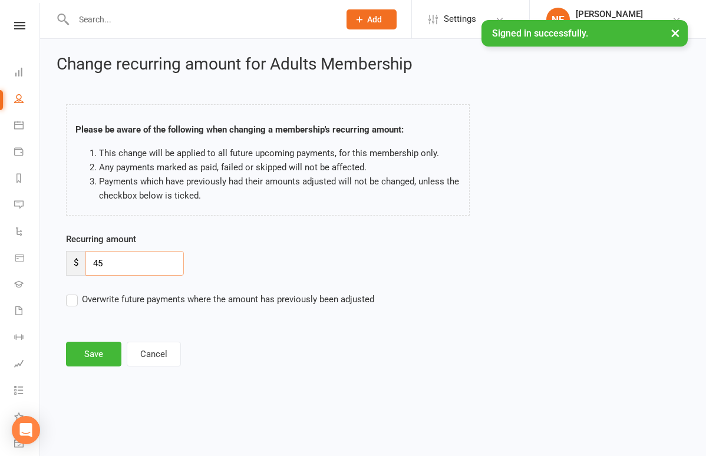
click at [127, 265] on input "45" at bounding box center [134, 263] width 98 height 25
type input "4"
click at [238, 316] on div "Recurring amount $ 00 Overwrite future payments where the amount has previously…" at bounding box center [294, 277] width 474 height 91
click at [148, 262] on input "00" at bounding box center [134, 263] width 98 height 25
type input "0"
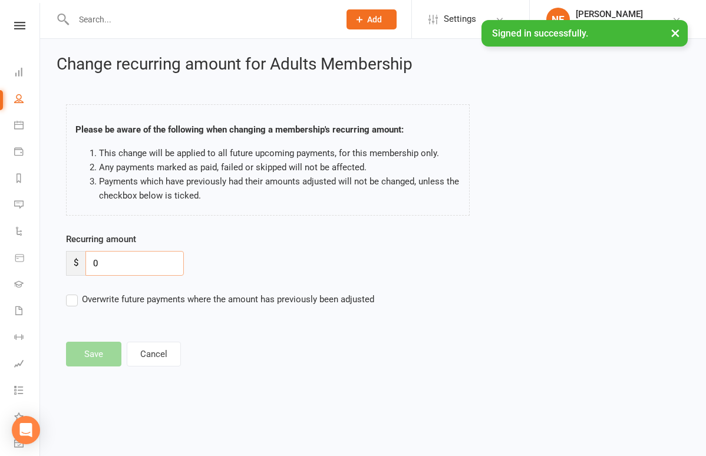
click at [113, 269] on input "0" at bounding box center [134, 263] width 98 height 25
click at [73, 302] on label "Overwrite future payments where the amount has previously been adjusted" at bounding box center [220, 299] width 308 height 14
click at [73, 292] on input "Overwrite future payments where the amount has previously been adjusted" at bounding box center [220, 292] width 308 height 0
click at [158, 354] on button "Cancel" at bounding box center [154, 354] width 54 height 25
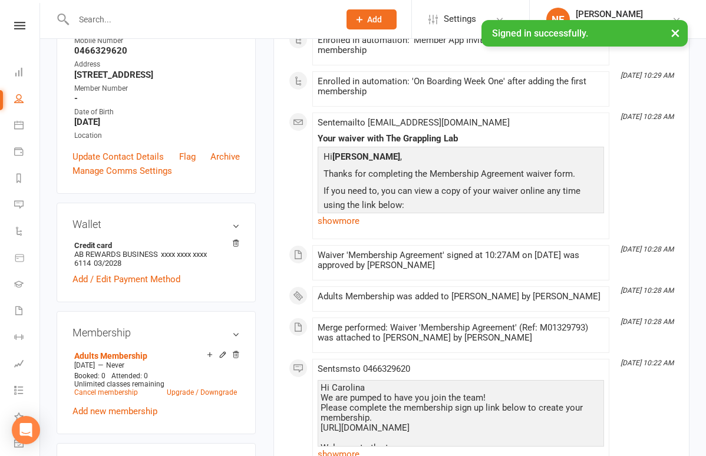
scroll to position [217, 0]
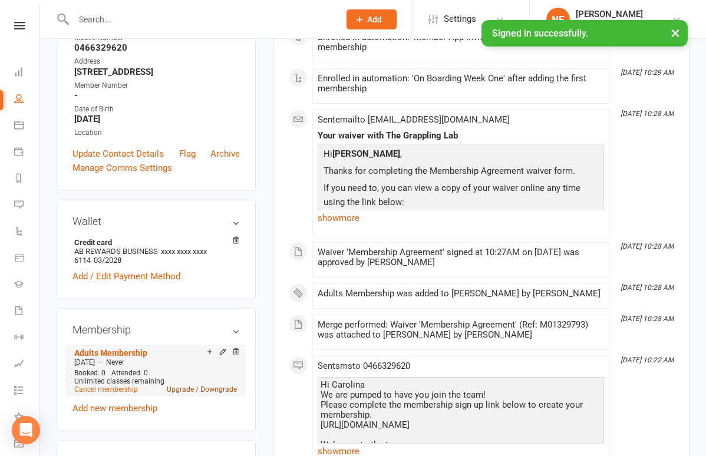
click at [206, 389] on link "Upgrade / Downgrade" at bounding box center [202, 390] width 70 height 8
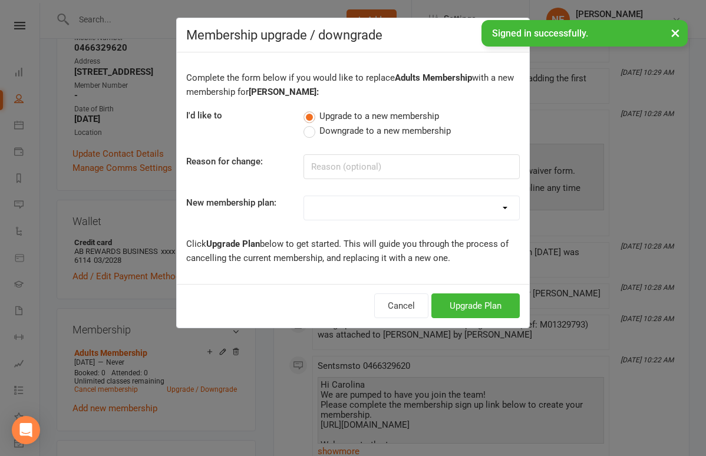
click at [326, 131] on span "Downgrade to a new membership" at bounding box center [385, 130] width 131 height 12
click at [311, 124] on input "Downgrade to a new membership" at bounding box center [308, 124] width 8 height 0
click at [398, 303] on button "Cancel" at bounding box center [390, 306] width 54 height 25
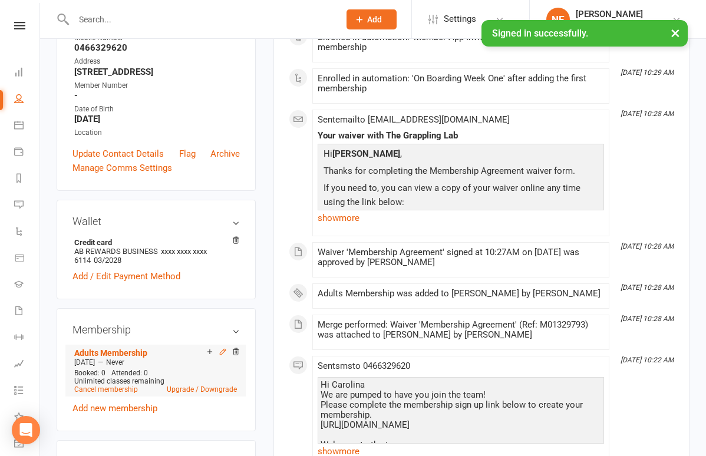
click at [225, 352] on icon at bounding box center [223, 352] width 8 height 8
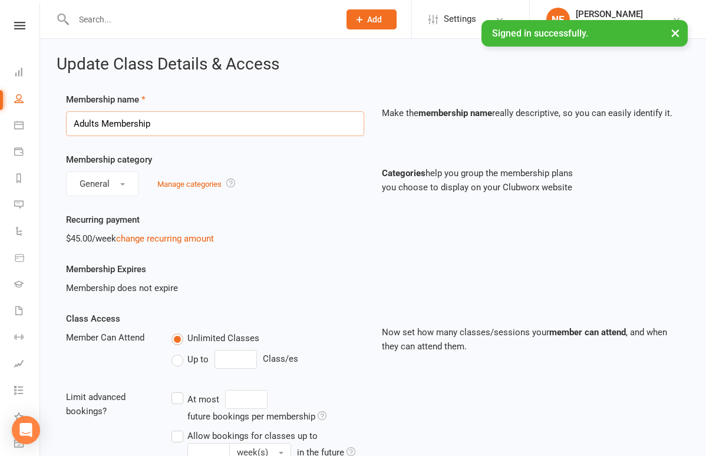
drag, startPoint x: 248, startPoint y: 118, endPoint x: 308, endPoint y: 167, distance: 77.1
click at [194, 241] on link "change recurring amount" at bounding box center [165, 238] width 98 height 11
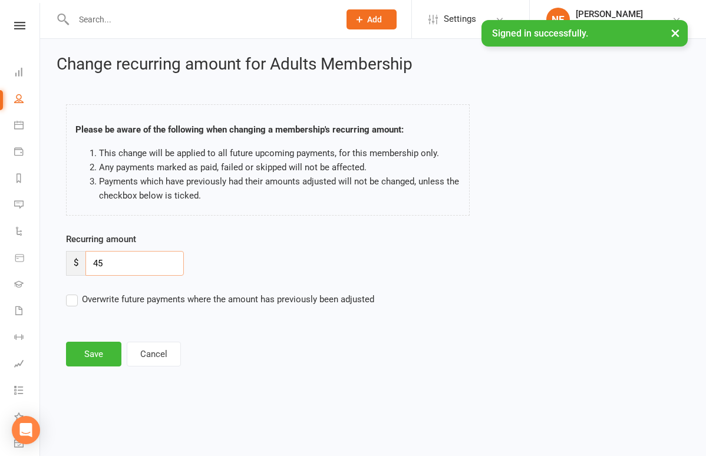
click at [117, 272] on input "45" at bounding box center [134, 263] width 98 height 25
type input "4"
type input "0"
click at [97, 354] on main "Please be aware of the following when changing a membership's recurring amount:…" at bounding box center [373, 230] width 633 height 274
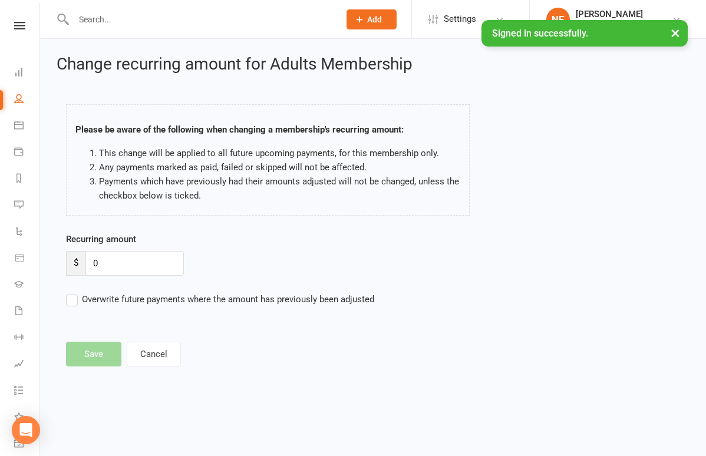
click at [97, 354] on main "Please be aware of the following when changing a membership's recurring amount:…" at bounding box center [373, 230] width 633 height 274
click at [74, 301] on label "Overwrite future payments where the amount has previously been adjusted" at bounding box center [220, 299] width 308 height 14
click at [74, 292] on input "Overwrite future payments where the amount has previously been adjusted" at bounding box center [220, 292] width 308 height 0
click at [88, 353] on main "Please be aware of the following when changing a membership's recurring amount:…" at bounding box center [373, 230] width 633 height 274
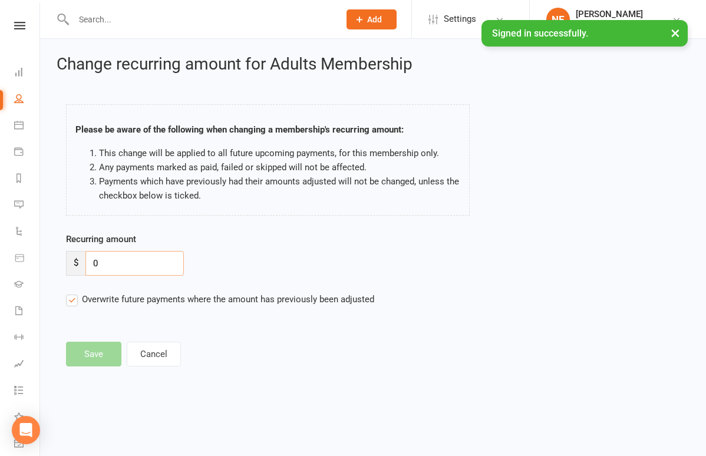
click at [119, 258] on input "0" at bounding box center [134, 263] width 98 height 25
click at [12, 94] on li "People" at bounding box center [19, 100] width 39 height 27
click at [21, 96] on icon at bounding box center [18, 98] width 9 height 9
select select "100"
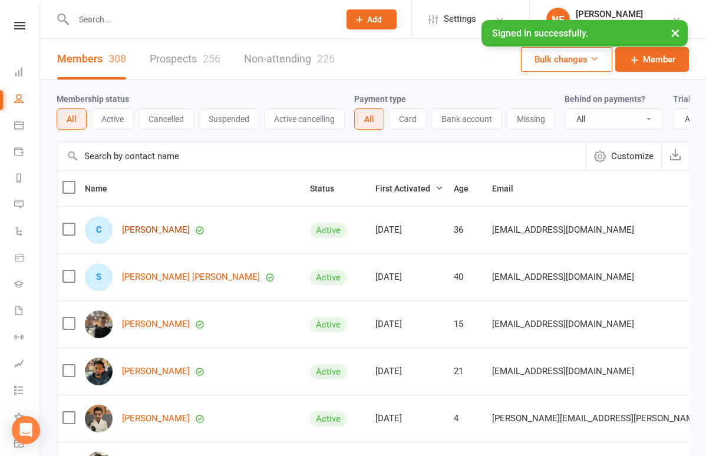
click at [168, 229] on link "[PERSON_NAME]" at bounding box center [156, 230] width 68 height 10
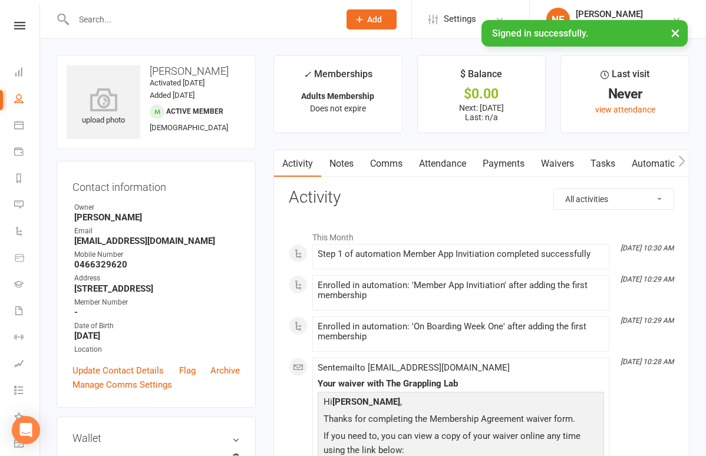
click at [579, 159] on link "Waivers" at bounding box center [558, 163] width 50 height 27
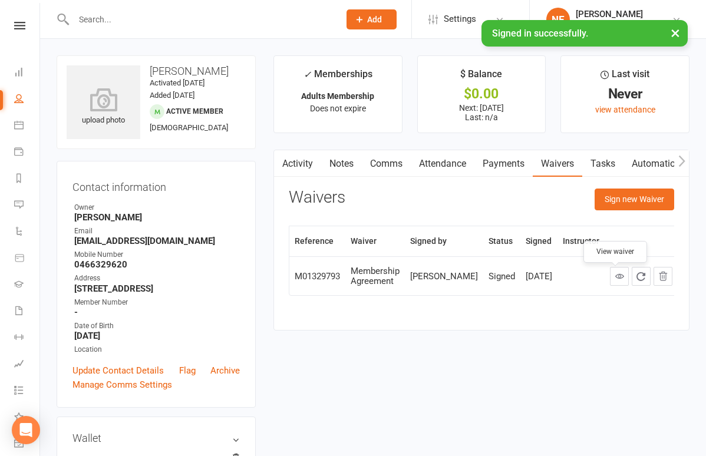
click at [617, 278] on icon at bounding box center [619, 276] width 9 height 9
click at [611, 165] on link "Tasks" at bounding box center [602, 163] width 41 height 27
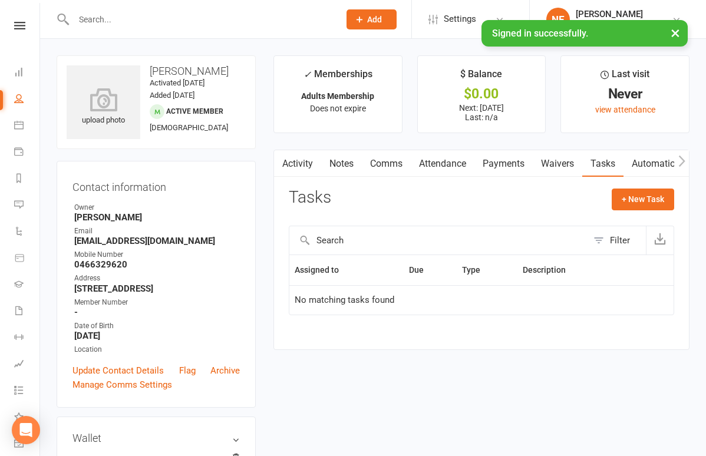
click at [557, 159] on link "Waivers" at bounding box center [558, 163] width 50 height 27
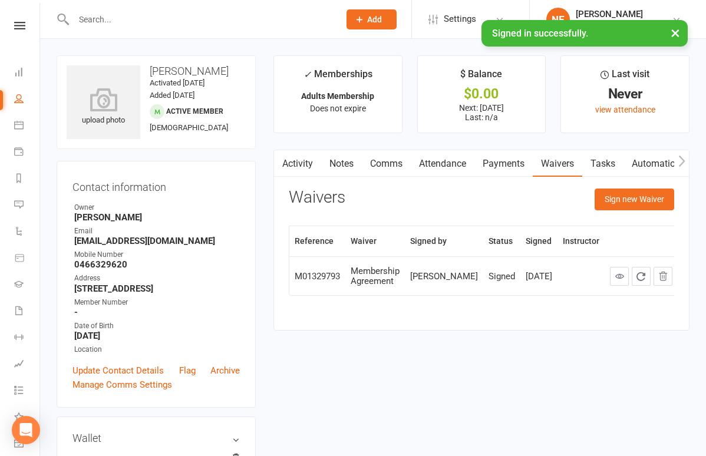
click at [399, 165] on link "Comms" at bounding box center [386, 163] width 49 height 27
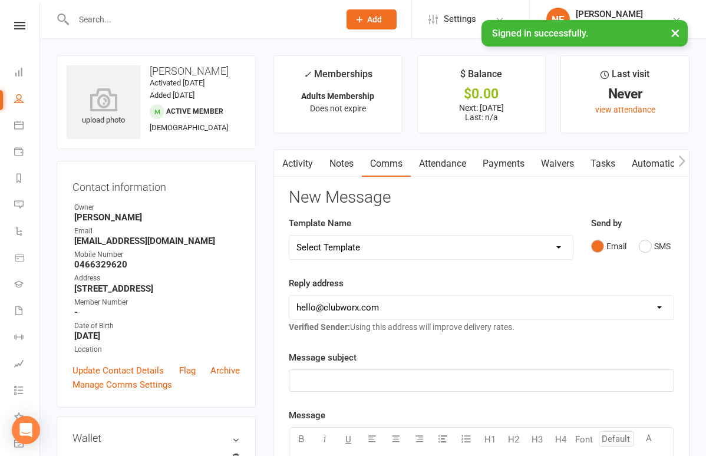
click at [295, 166] on link "Activity" at bounding box center [297, 163] width 47 height 27
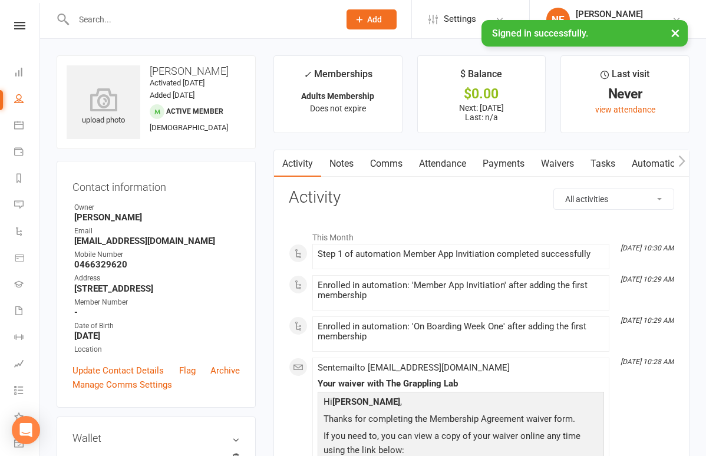
click at [347, 153] on link "Notes" at bounding box center [341, 163] width 41 height 27
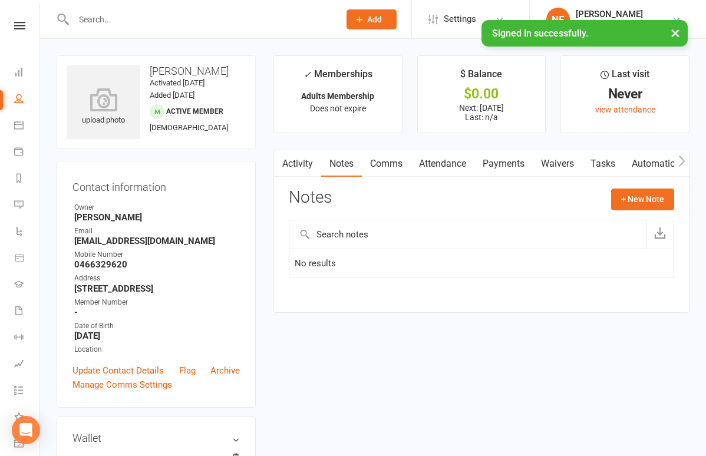
click at [387, 167] on link "Comms" at bounding box center [386, 163] width 49 height 27
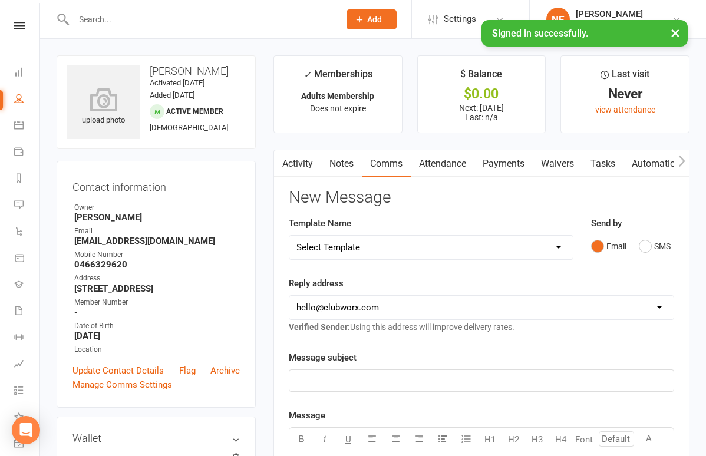
click at [524, 163] on link "Payments" at bounding box center [504, 163] width 58 height 27
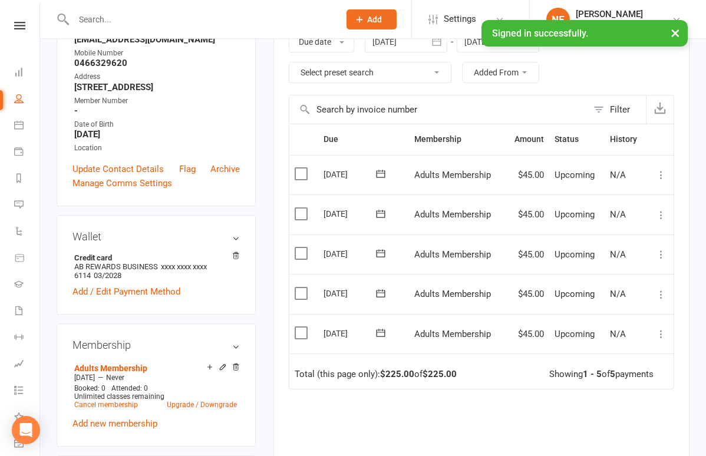
scroll to position [228, 0]
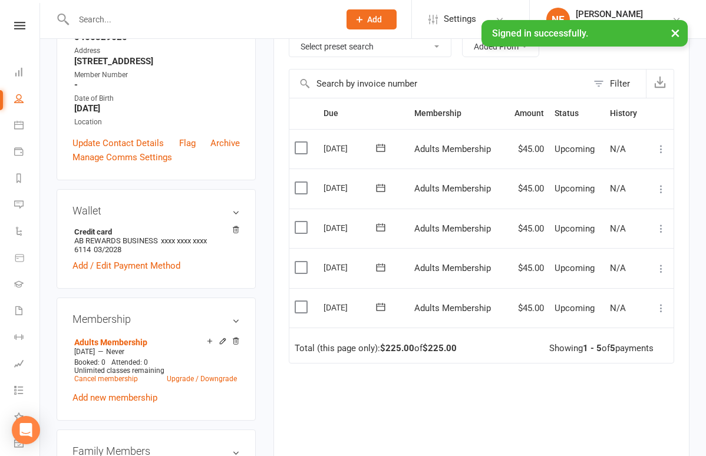
click at [663, 304] on icon at bounding box center [662, 308] width 12 height 12
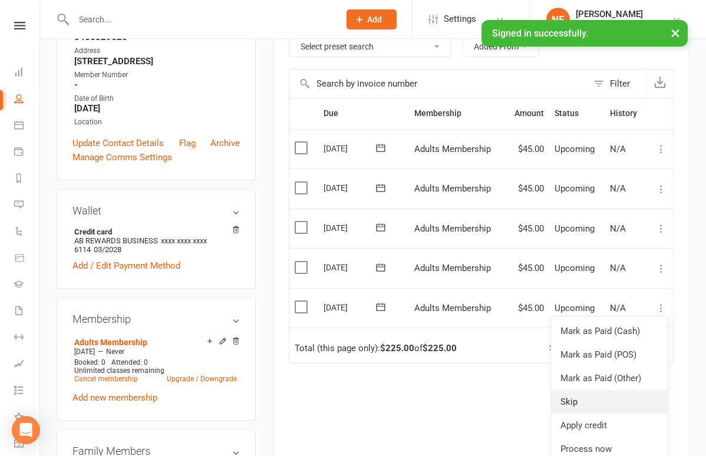
click at [602, 400] on link "Skip" at bounding box center [609, 402] width 117 height 24
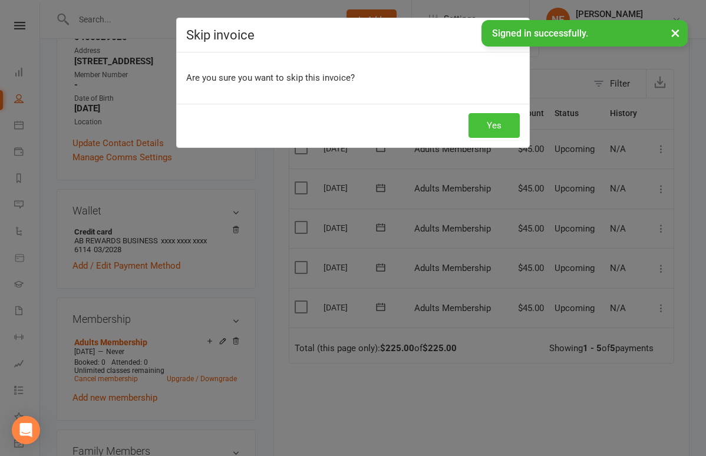
click at [489, 124] on button "Yes" at bounding box center [494, 125] width 51 height 25
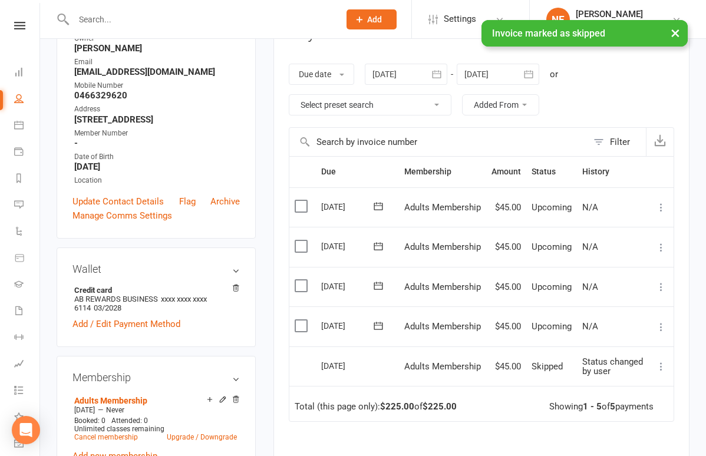
scroll to position [183, 0]
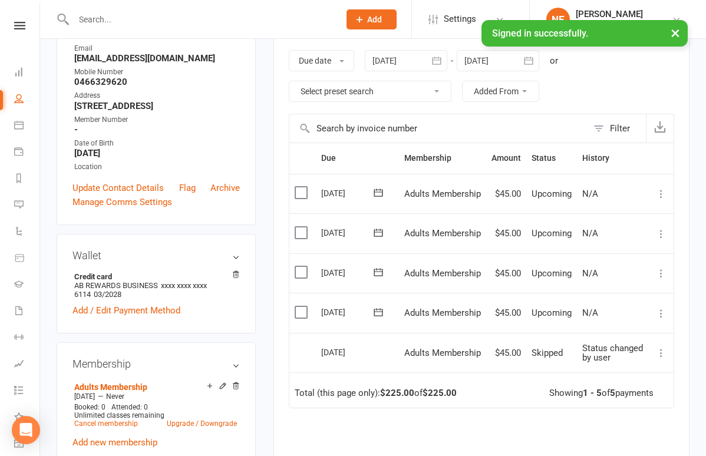
click at [662, 351] on icon at bounding box center [662, 353] width 12 height 12
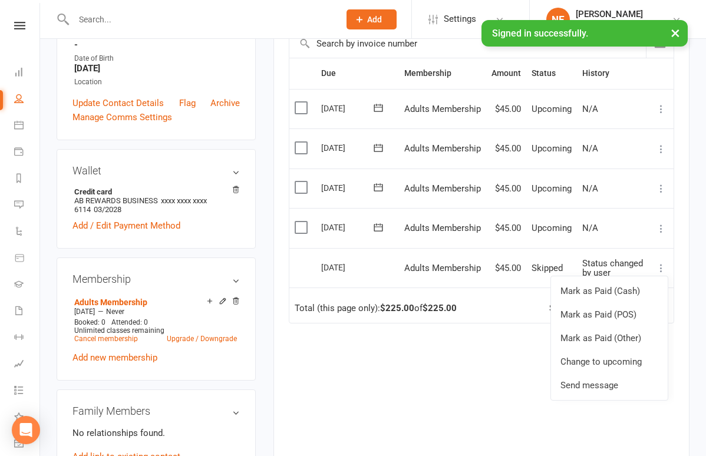
scroll to position [283, 0]
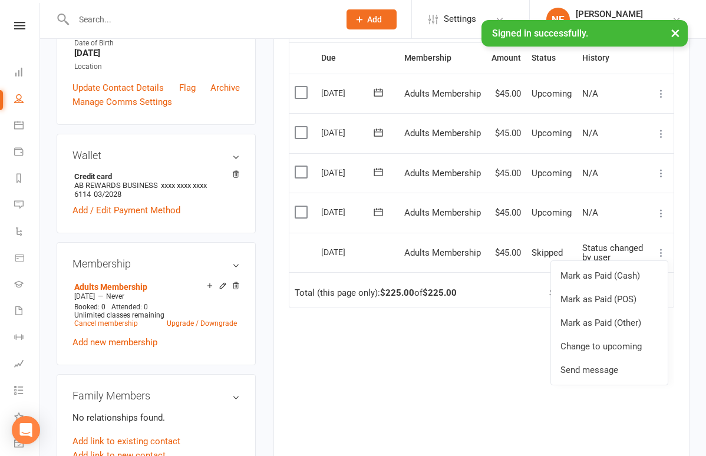
click at [664, 208] on icon at bounding box center [662, 214] width 12 height 12
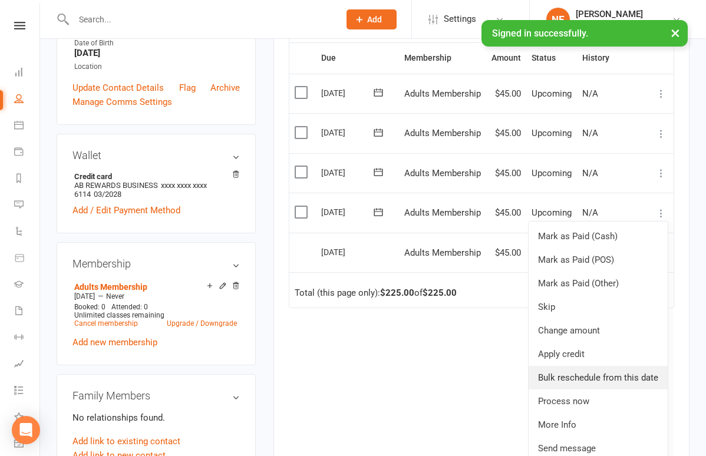
click at [594, 379] on link "Bulk reschedule from this date" at bounding box center [598, 378] width 139 height 24
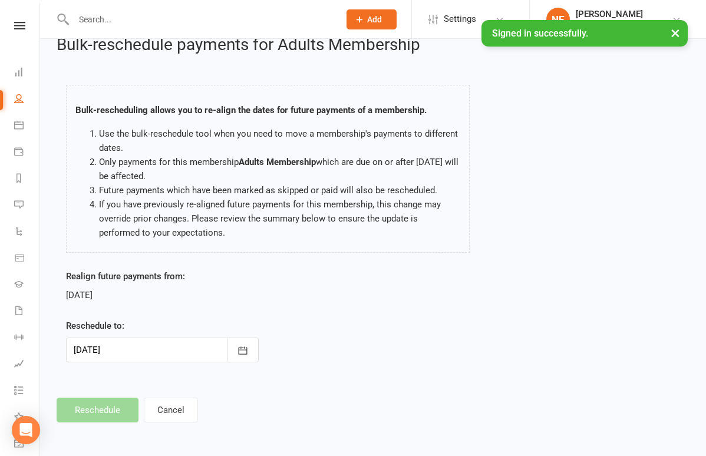
scroll to position [29, 0]
click at [247, 345] on icon "button" at bounding box center [243, 351] width 12 height 12
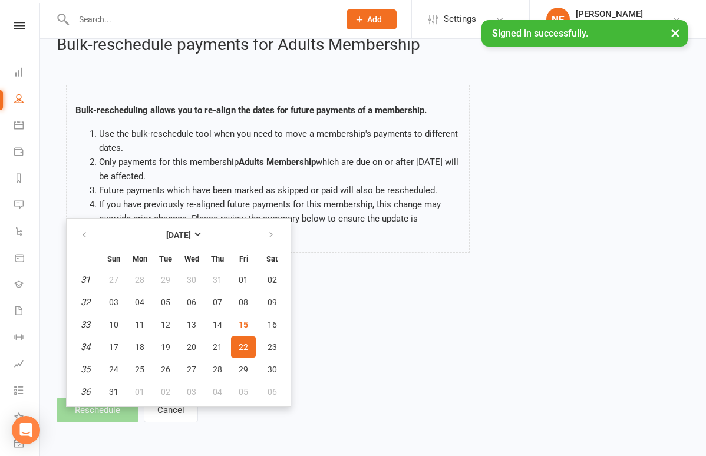
click at [401, 314] on div "Realign future payments from: [DATE] Reschedule to: [DATE] [DATE] Sun Mon Tue W…" at bounding box center [373, 324] width 632 height 110
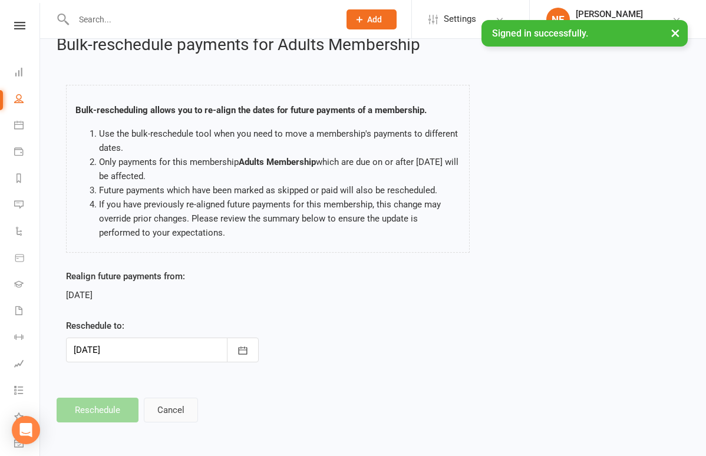
click at [176, 398] on button "Cancel" at bounding box center [171, 410] width 54 height 25
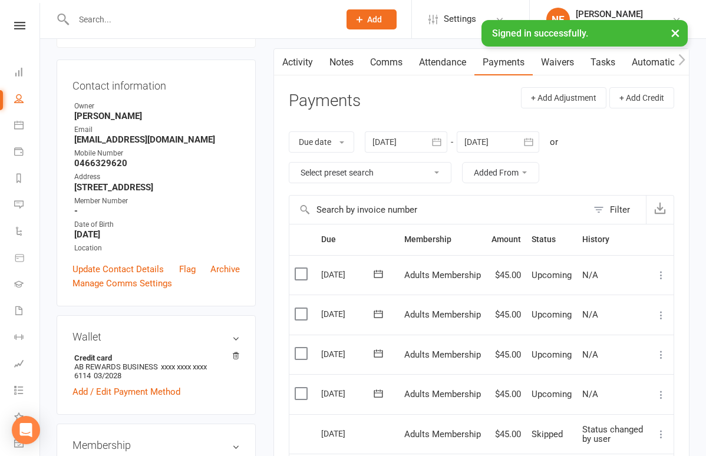
scroll to position [101, 0]
click at [662, 274] on icon at bounding box center [662, 276] width 12 height 12
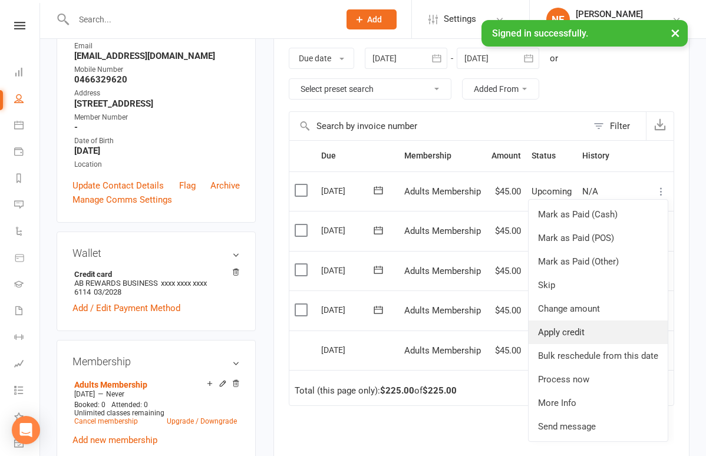
scroll to position [187, 0]
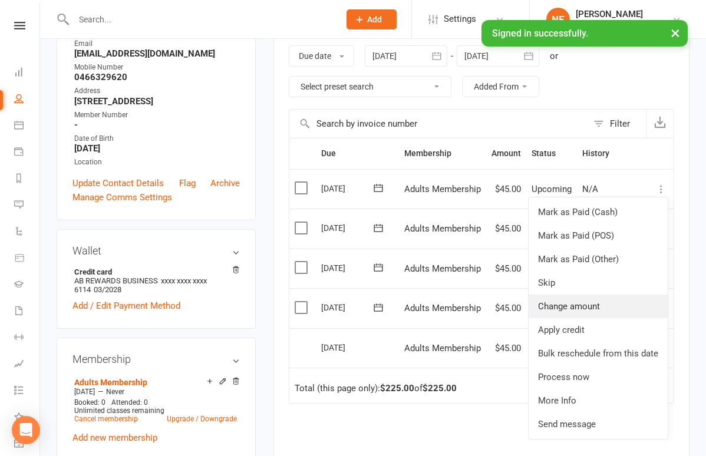
click at [614, 307] on link "Change amount" at bounding box center [598, 307] width 139 height 24
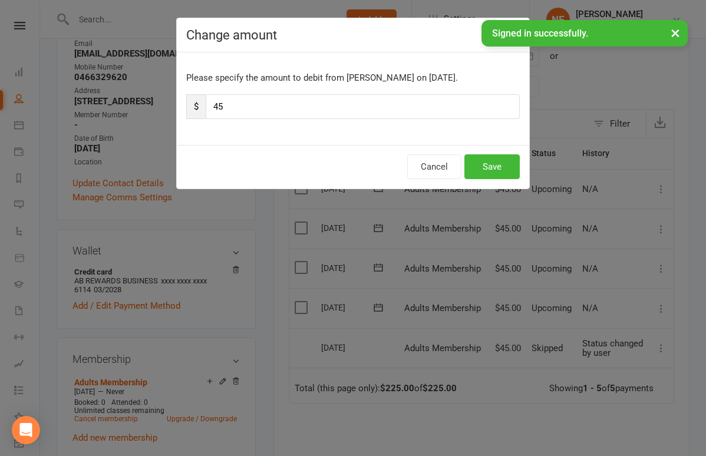
click at [354, 107] on input "45" at bounding box center [363, 106] width 314 height 25
type input "4"
click at [496, 162] on button "Save" at bounding box center [492, 166] width 55 height 25
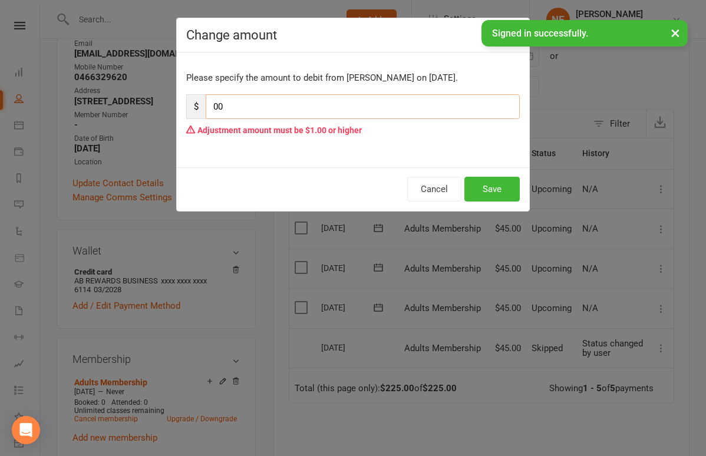
click at [271, 114] on input "00" at bounding box center [363, 106] width 314 height 25
type input "0"
type input "1"
click at [505, 193] on button "Save" at bounding box center [492, 189] width 55 height 25
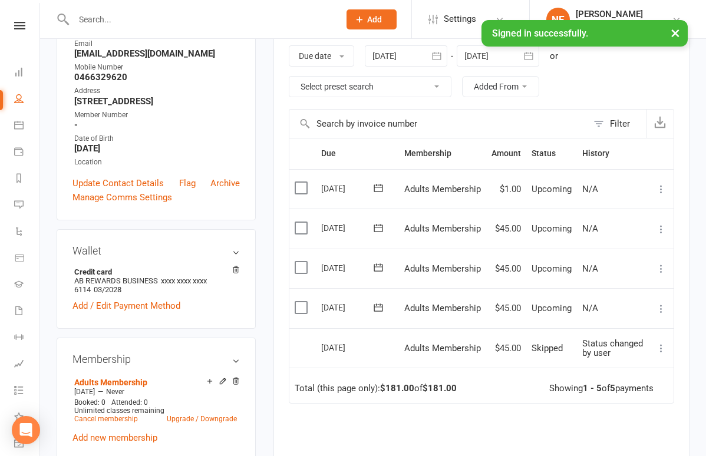
click at [663, 343] on icon at bounding box center [662, 349] width 12 height 12
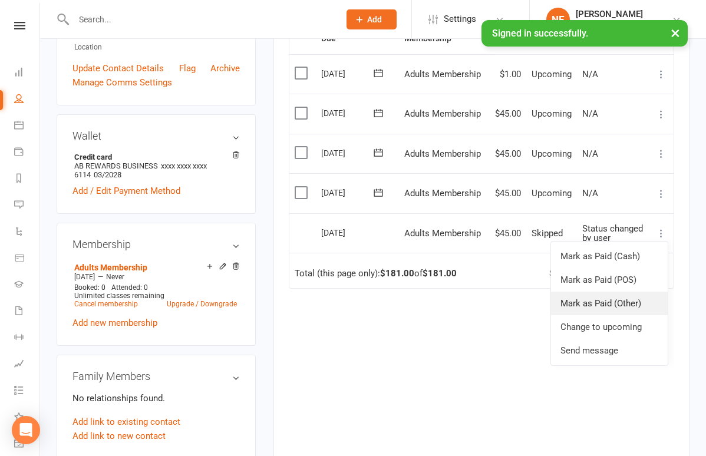
scroll to position [303, 0]
click at [452, 311] on div "Due Contact Membership Amount Status History Invoice # Select this [DATE] [PERS…" at bounding box center [482, 230] width 386 height 417
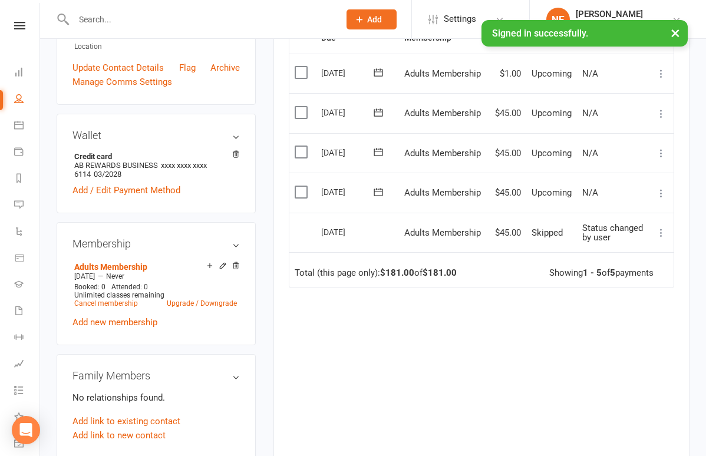
click at [662, 192] on icon at bounding box center [662, 193] width 12 height 12
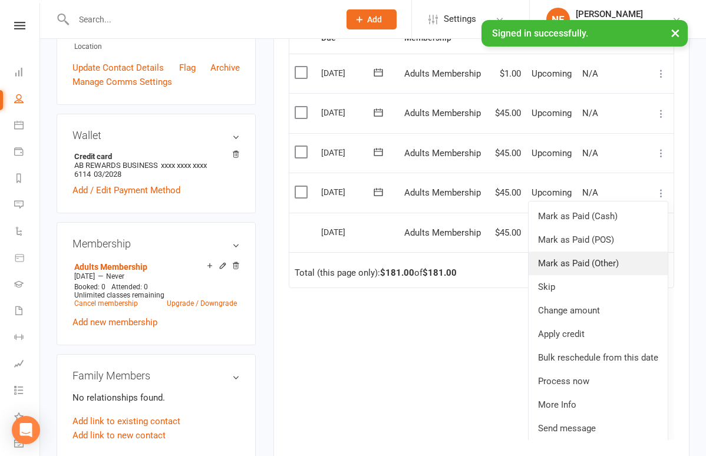
click at [605, 257] on link "Mark as Paid (Other)" at bounding box center [598, 264] width 139 height 24
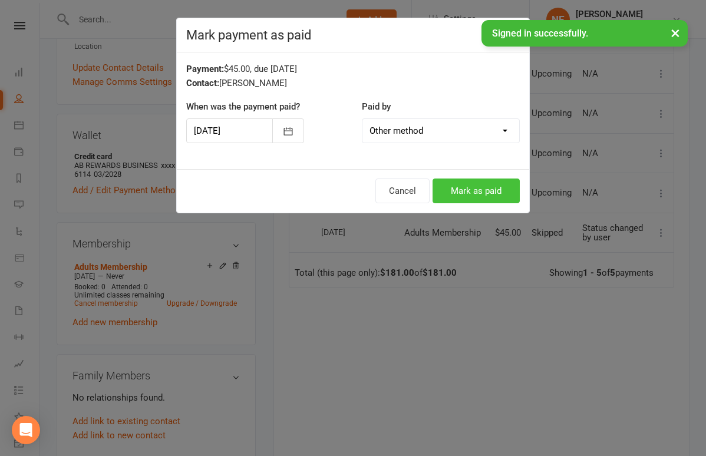
click at [481, 191] on button "Mark as paid" at bounding box center [476, 191] width 87 height 25
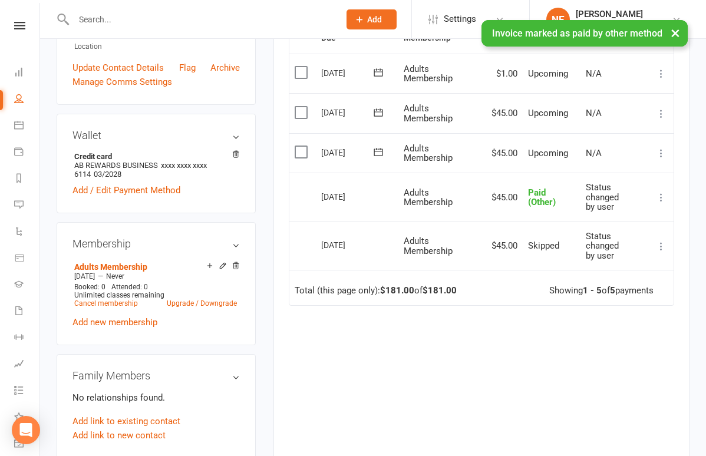
click at [661, 153] on icon at bounding box center [662, 153] width 12 height 12
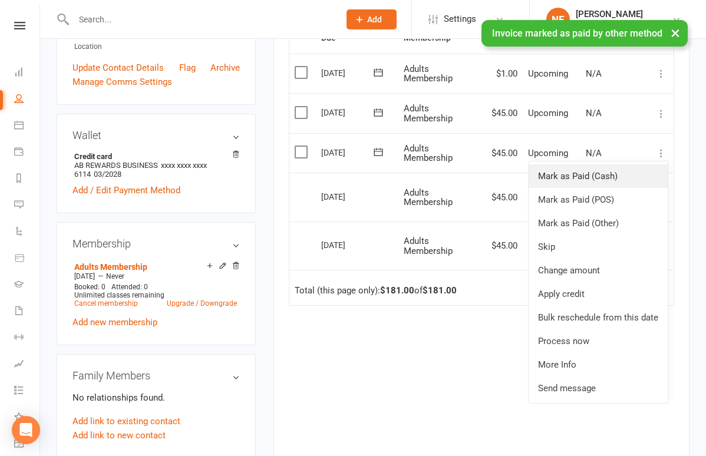
click at [595, 173] on link "Mark as Paid (Cash)" at bounding box center [598, 176] width 139 height 24
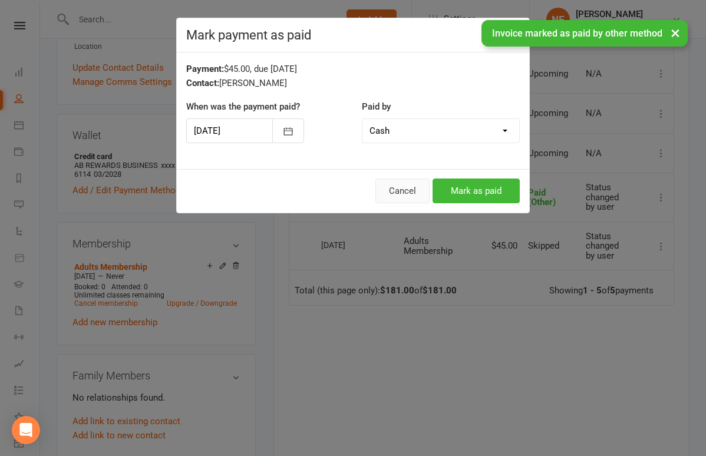
click at [410, 186] on button "Cancel" at bounding box center [403, 191] width 54 height 25
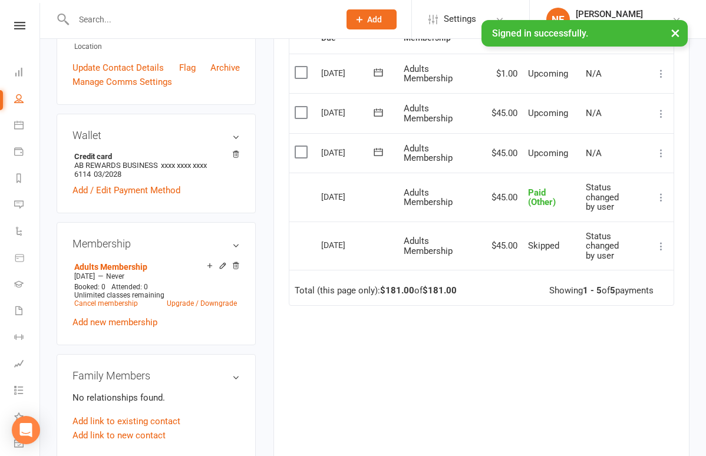
click at [661, 151] on icon at bounding box center [662, 153] width 12 height 12
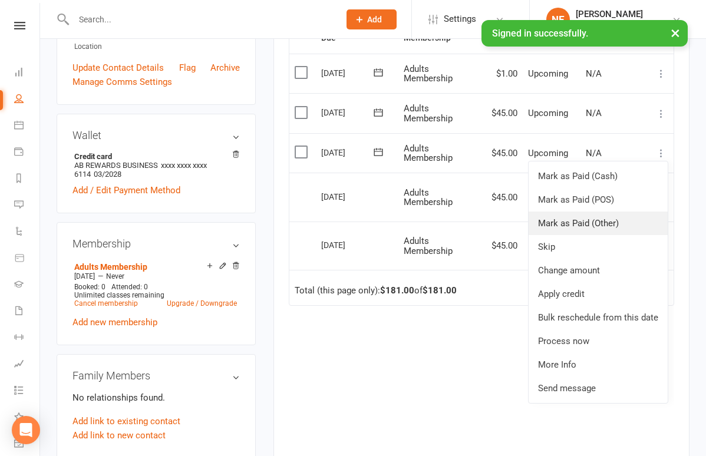
click at [594, 216] on link "Mark as Paid (Other)" at bounding box center [598, 224] width 139 height 24
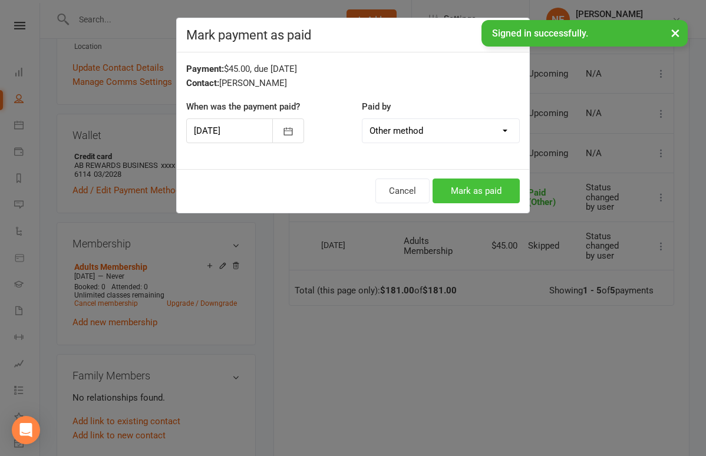
click at [487, 193] on button "Mark as paid" at bounding box center [476, 191] width 87 height 25
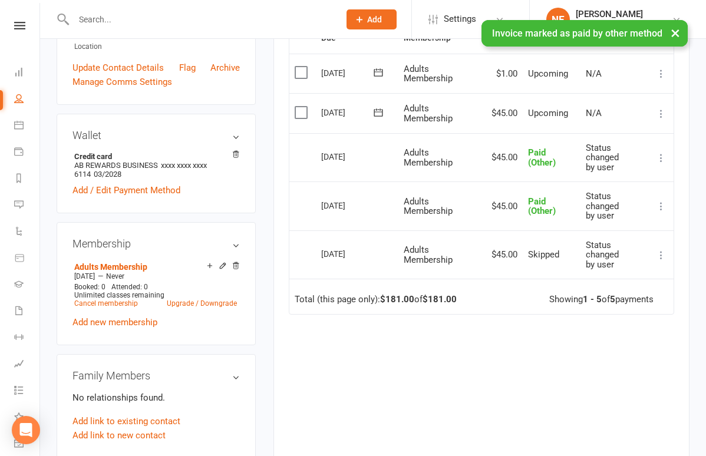
click at [661, 111] on icon at bounding box center [662, 114] width 12 height 12
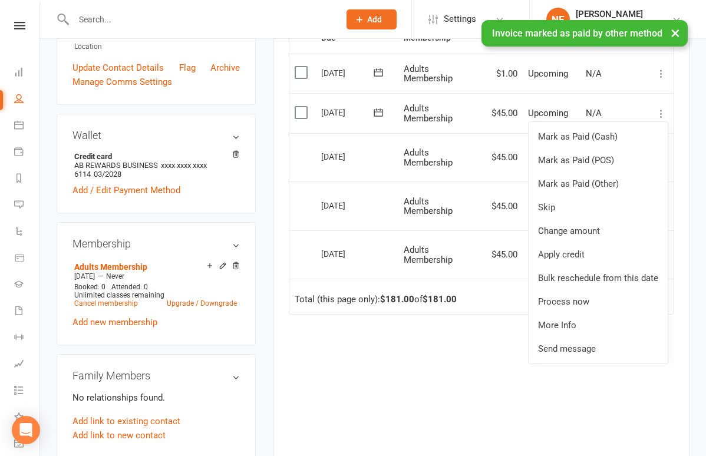
click at [460, 324] on div "Due Contact Membership Amount Status History Invoice # Select this [DATE] [PERS…" at bounding box center [482, 244] width 386 height 444
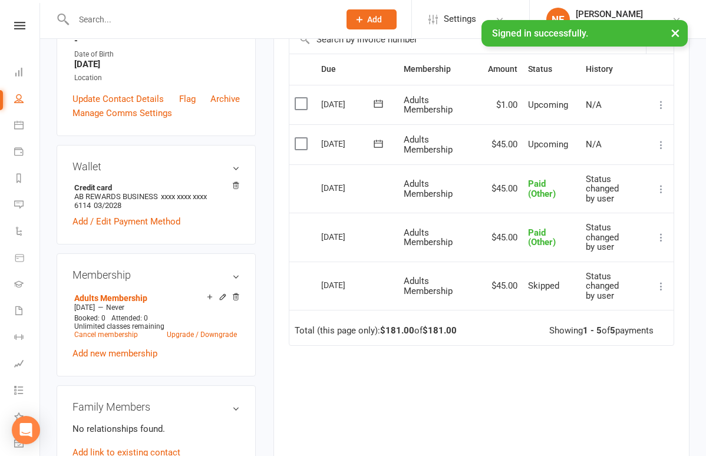
scroll to position [281, 0]
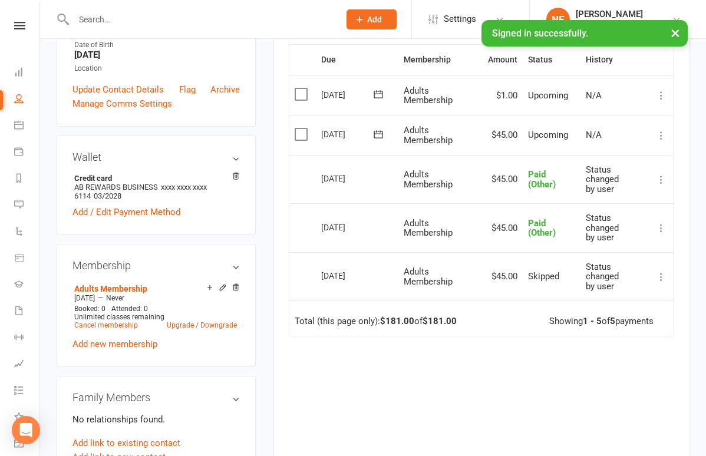
click at [664, 274] on icon at bounding box center [662, 277] width 12 height 12
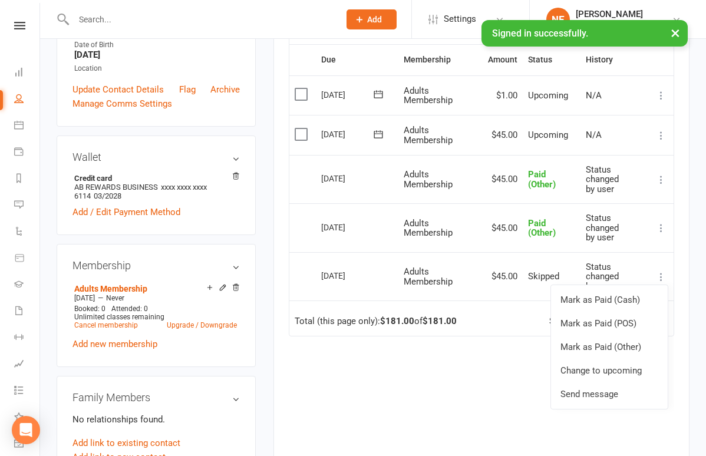
click at [435, 400] on div "Due Contact Membership Amount Status History Invoice # Select this [DATE] [PERS…" at bounding box center [482, 266] width 386 height 444
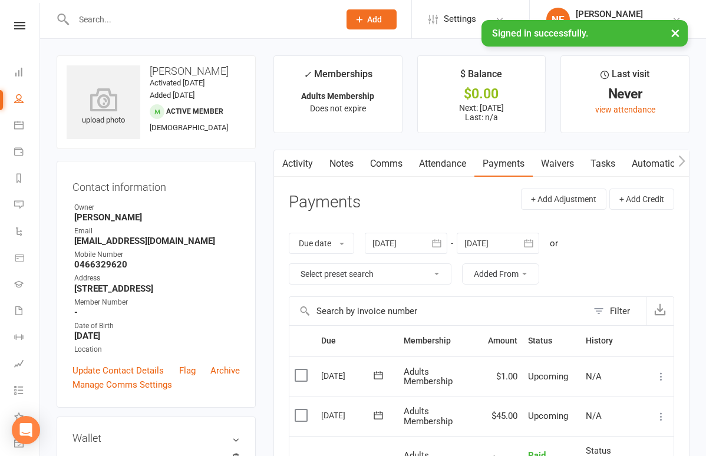
scroll to position [0, 0]
click at [387, 164] on link "Comms" at bounding box center [386, 163] width 49 height 27
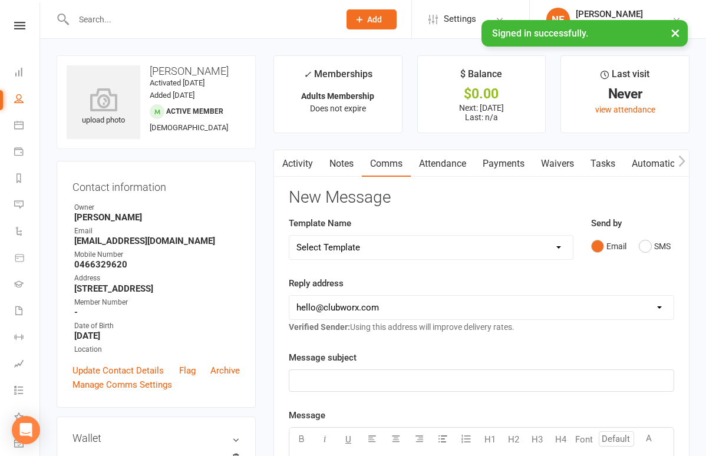
click at [664, 156] on link "Automations" at bounding box center [659, 163] width 70 height 27
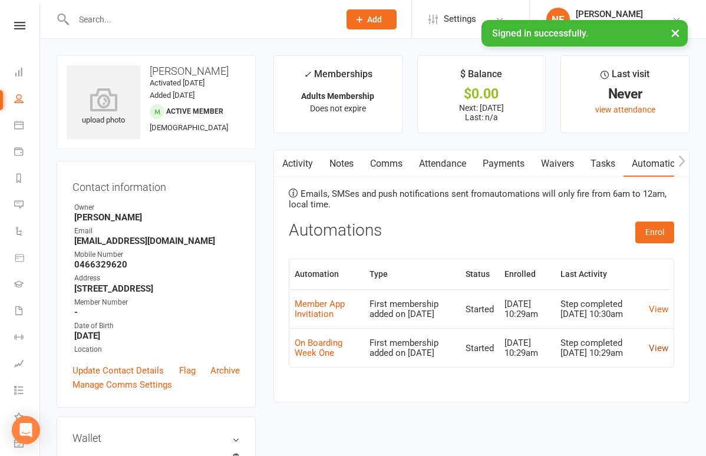
click at [653, 354] on link "View" at bounding box center [658, 348] width 19 height 11
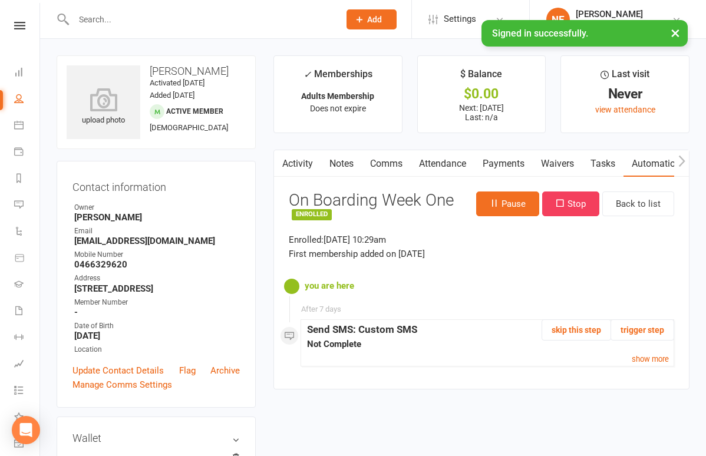
click at [652, 166] on link "Automations" at bounding box center [659, 163] width 70 height 27
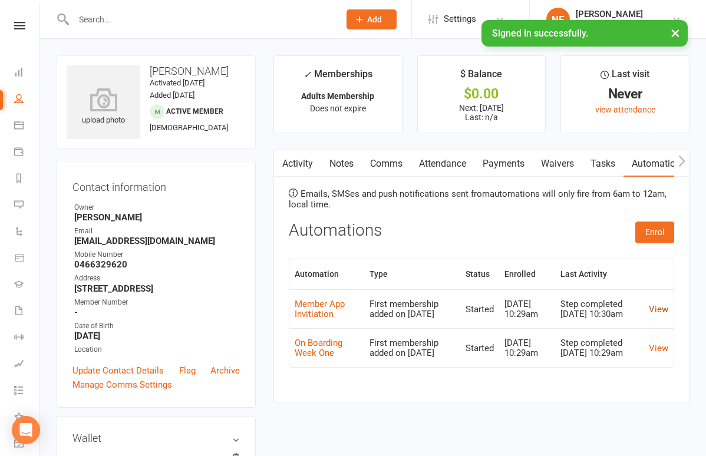
click at [662, 312] on link "View" at bounding box center [658, 309] width 19 height 11
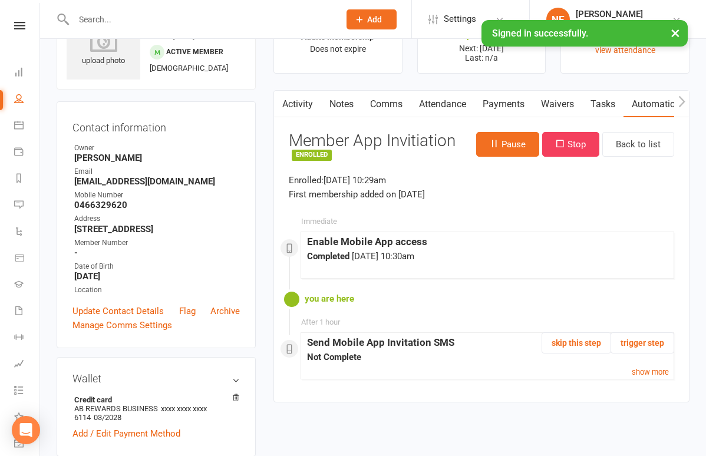
scroll to position [83, 0]
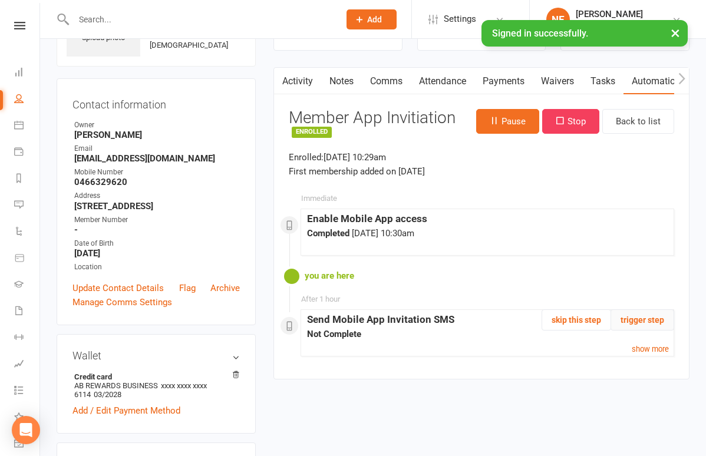
click at [649, 320] on button "trigger step" at bounding box center [643, 319] width 64 height 21
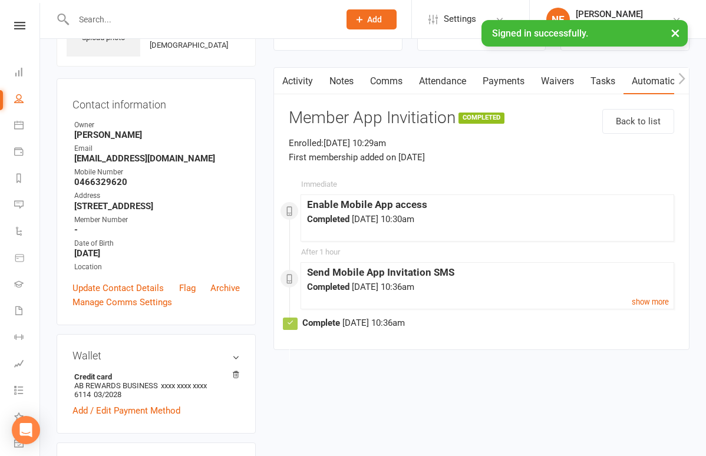
click at [19, 104] on link "People" at bounding box center [27, 100] width 27 height 27
select select "100"
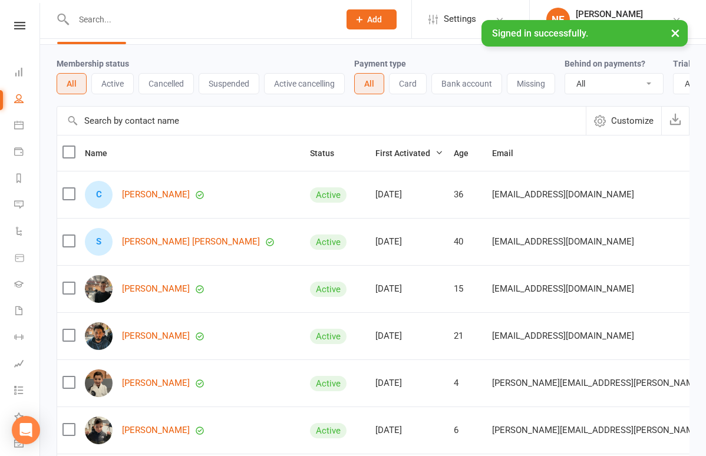
scroll to position [35, 0]
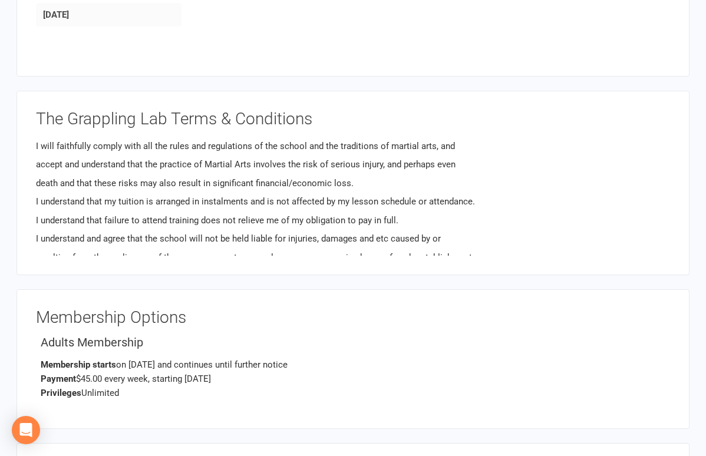
scroll to position [486, 0]
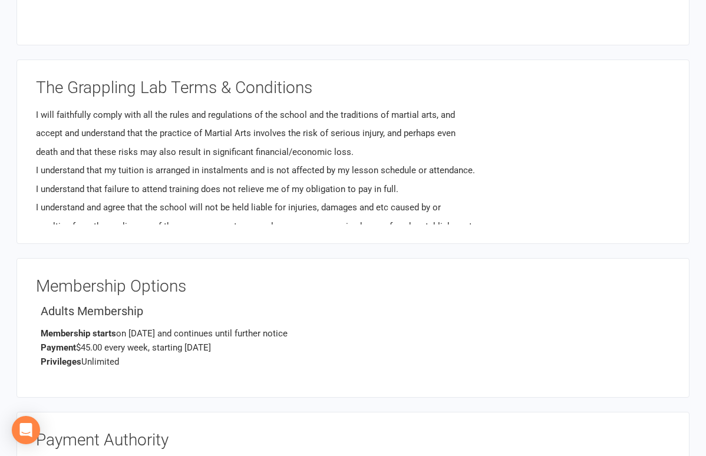
click at [473, 329] on p "Membership starts on Aug 15, 2025 and continues until further notice Payment $4…" at bounding box center [356, 348] width 630 height 42
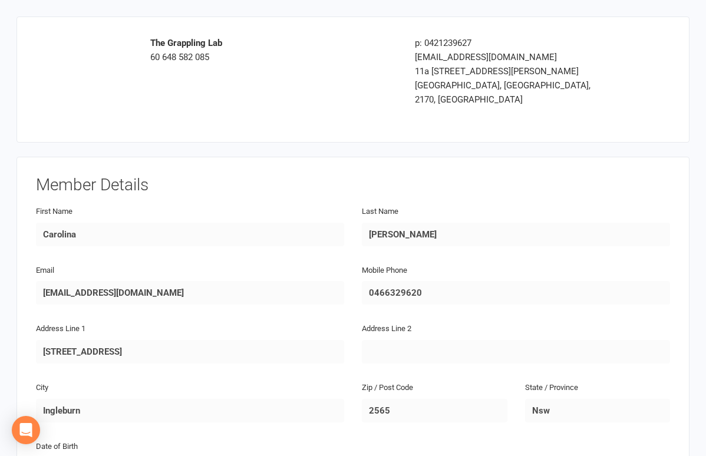
scroll to position [0, 0]
